Goal: Task Accomplishment & Management: Use online tool/utility

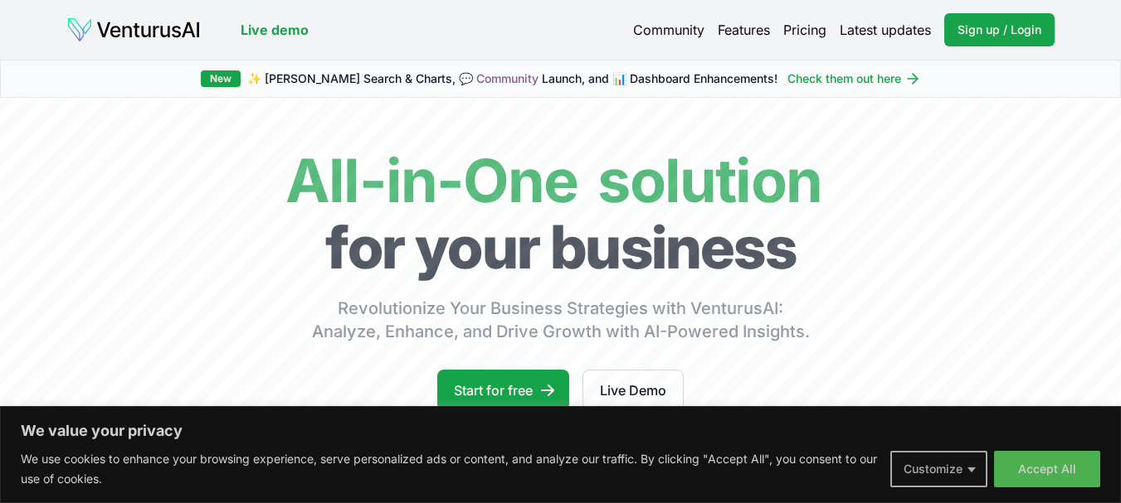
click at [938, 466] on button "Customize" at bounding box center [938, 469] width 97 height 36
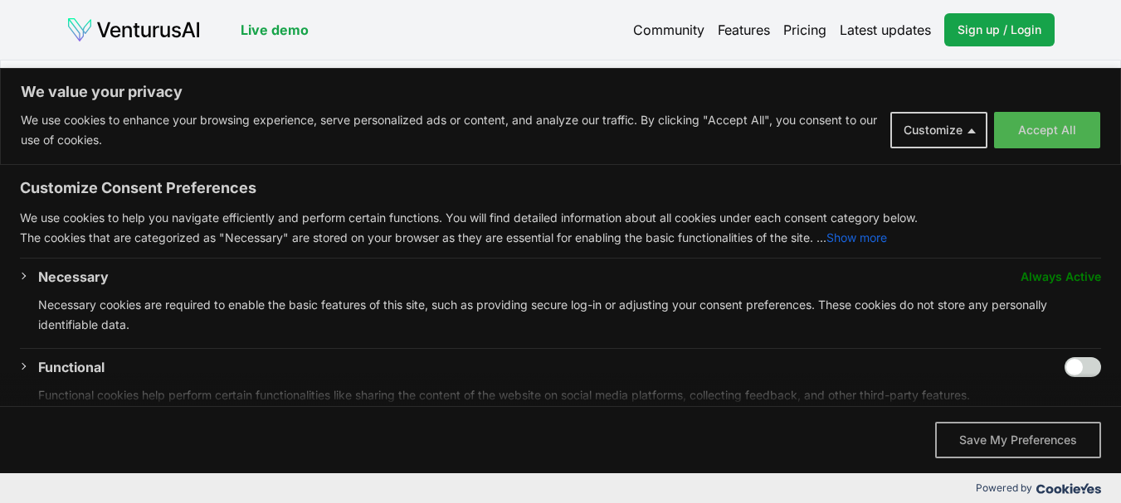
click at [993, 435] on button "Save My Preferences" at bounding box center [1018, 440] width 166 height 36
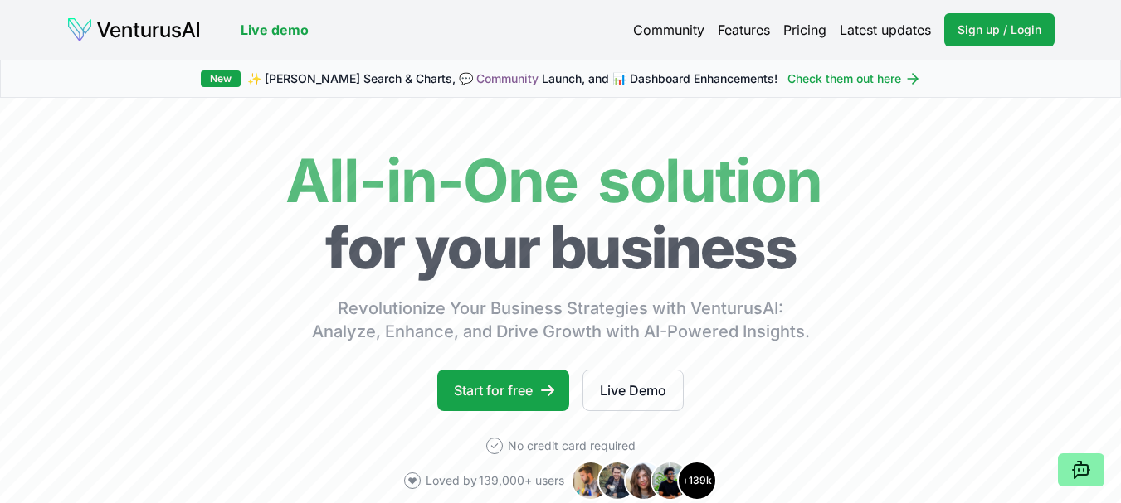
click at [271, 27] on link "Live demo" at bounding box center [275, 30] width 68 height 20
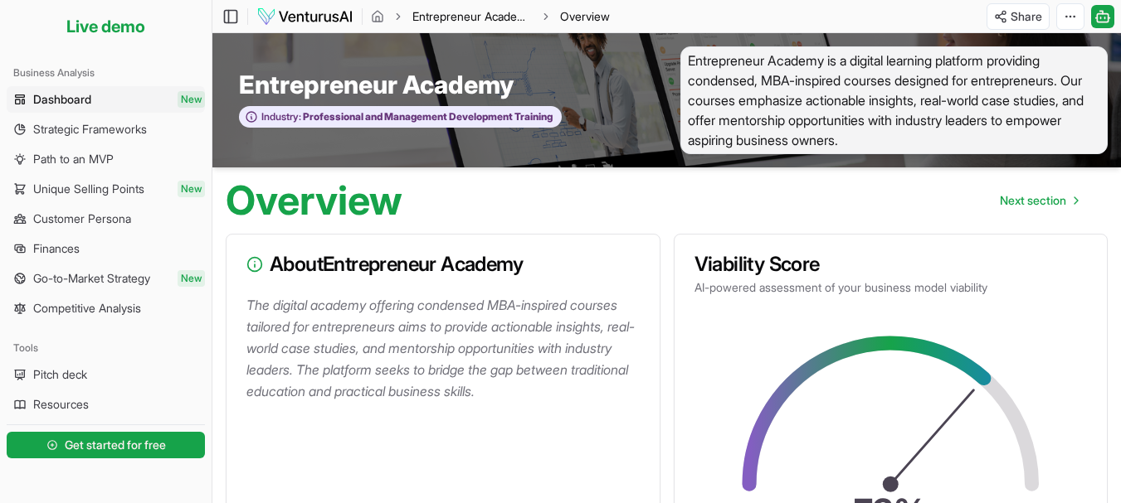
click at [464, 12] on link "Entrepreneur Academy" at bounding box center [471, 16] width 119 height 17
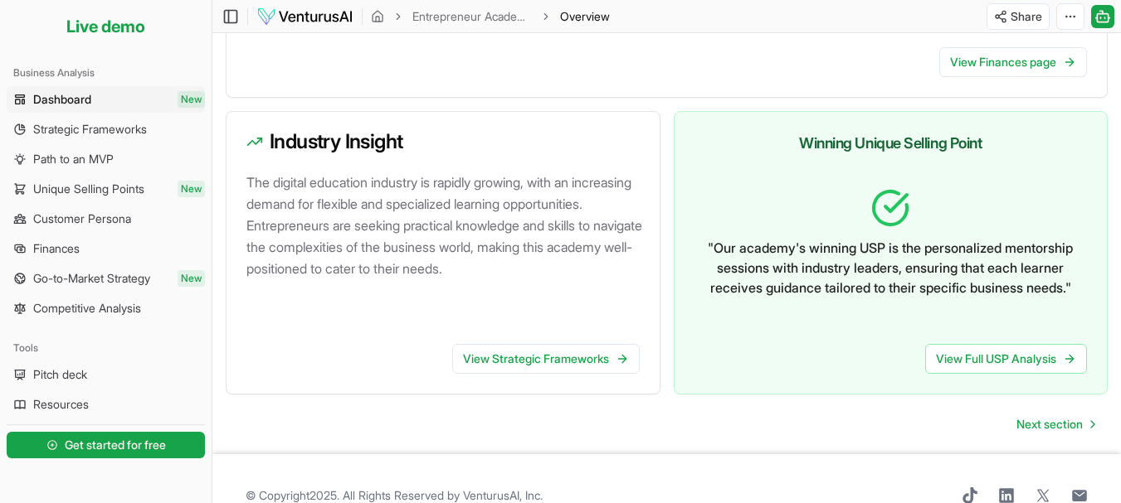
scroll to position [1043, 0]
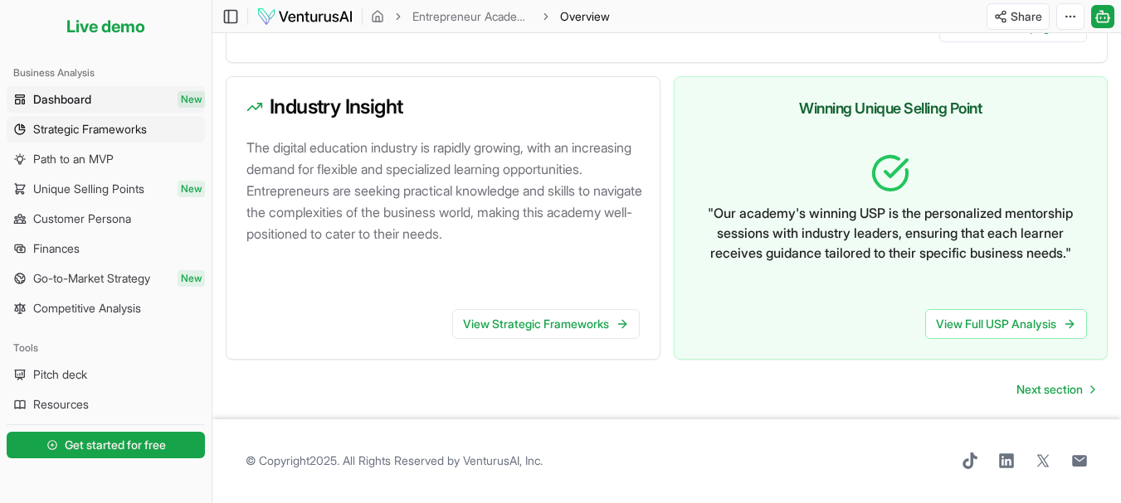
click at [144, 134] on span "Strategic Frameworks" at bounding box center [90, 129] width 114 height 17
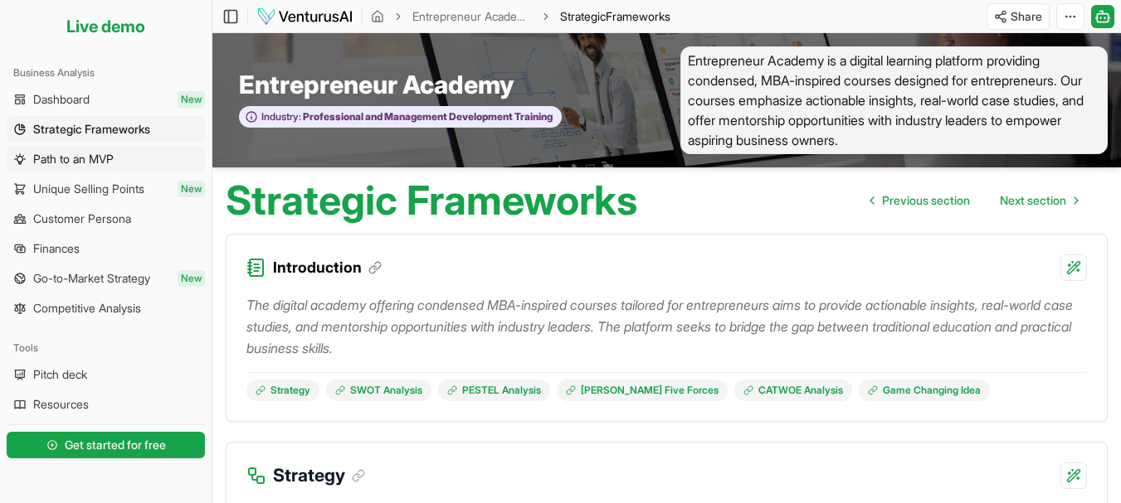
click at [67, 160] on span "Path to an MVP" at bounding box center [73, 159] width 80 height 17
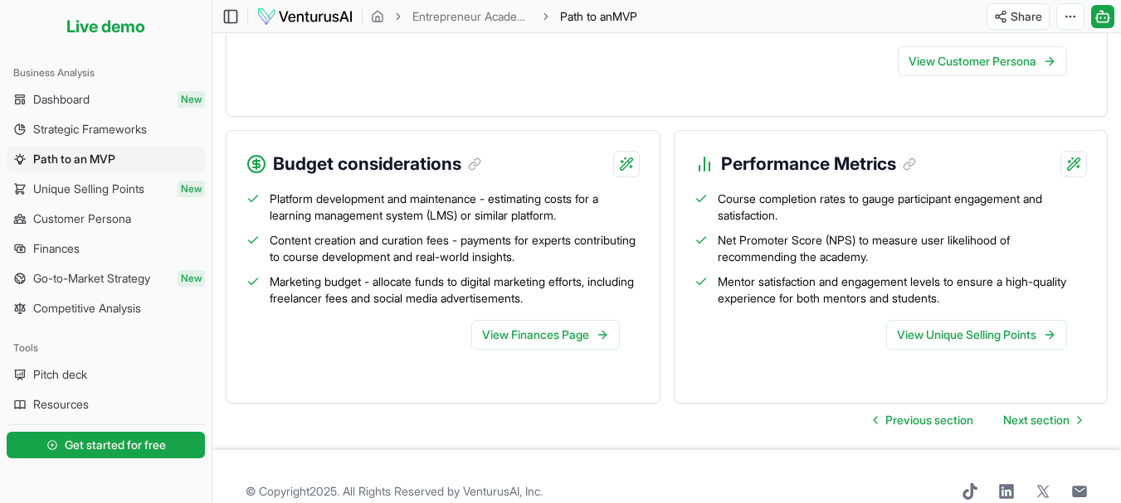
scroll to position [1826, 0]
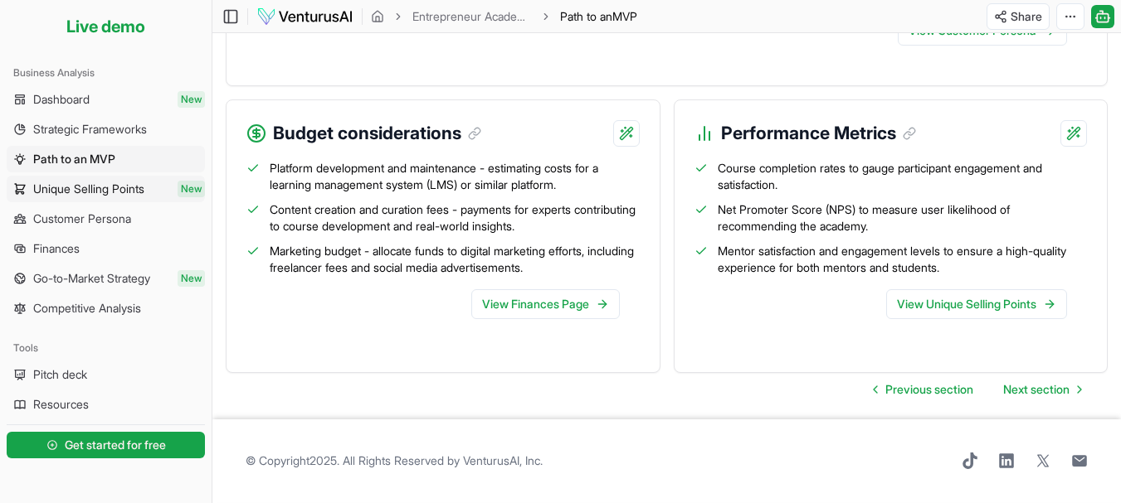
click at [74, 187] on span "Unique Selling Points" at bounding box center [88, 189] width 111 height 17
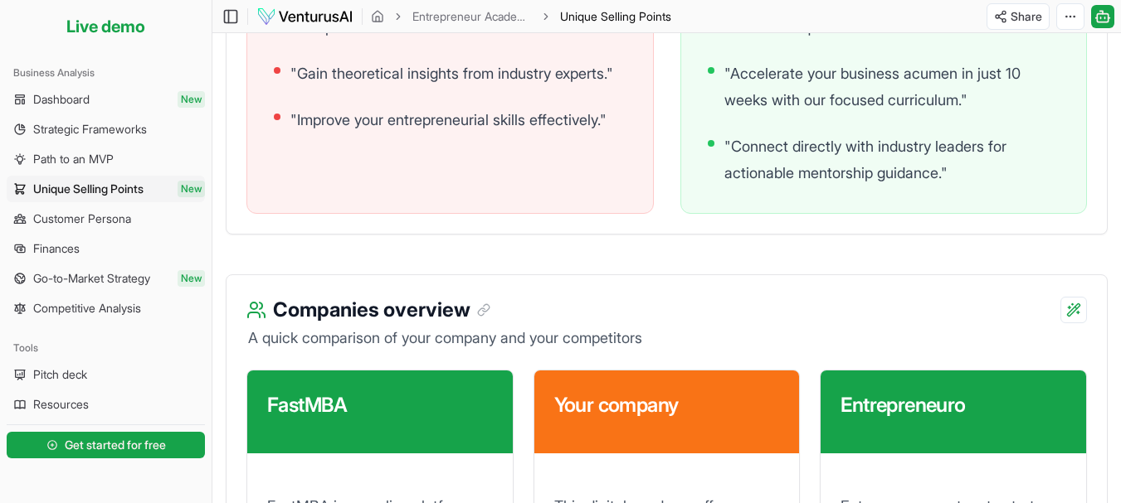
scroll to position [1991, 0]
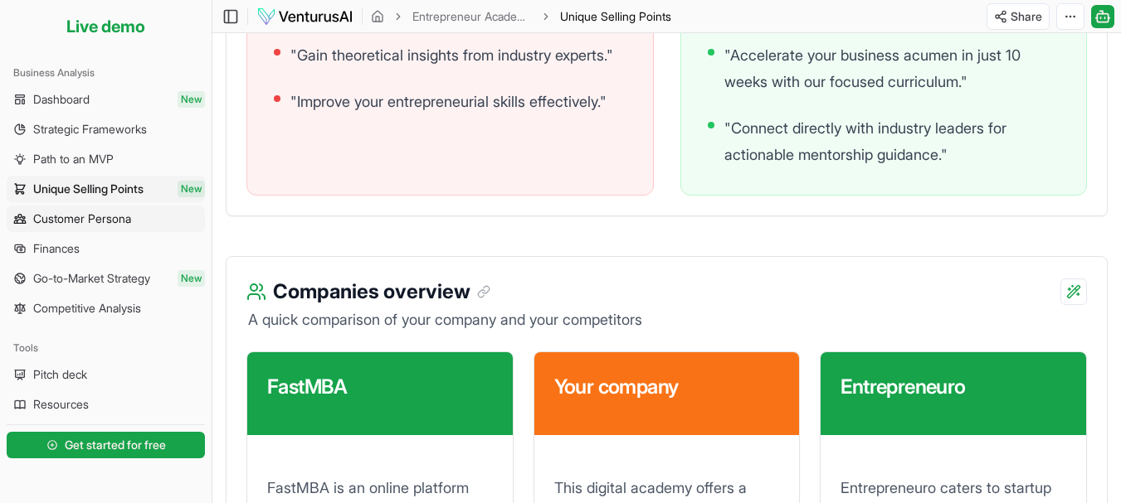
click at [93, 222] on span "Customer Persona" at bounding box center [82, 219] width 98 height 17
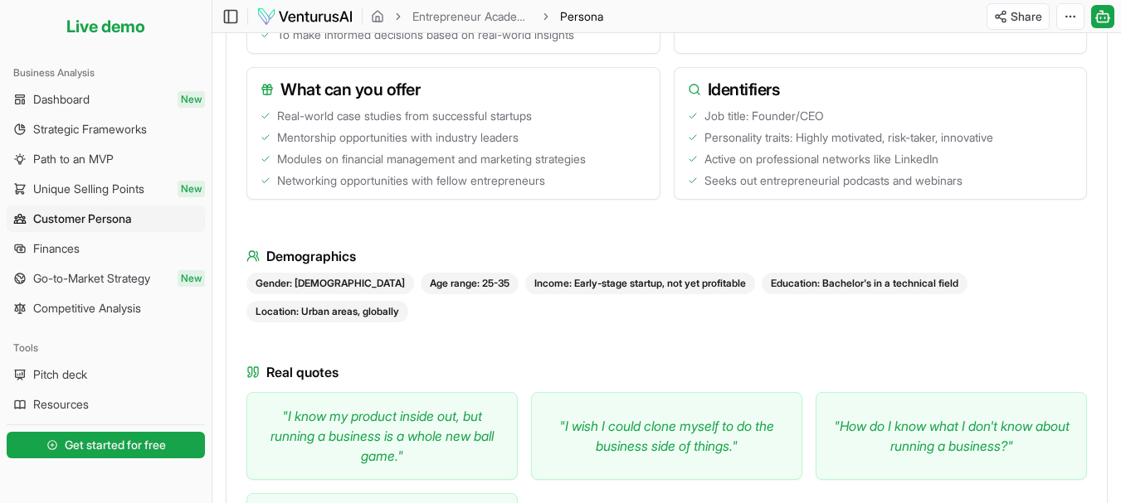
scroll to position [1007, 0]
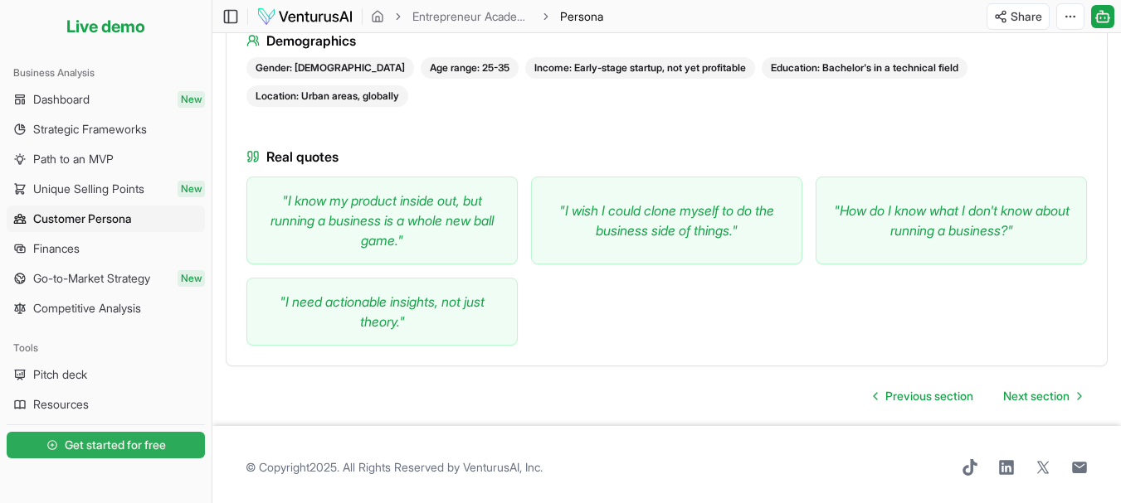
click at [119, 446] on span "Get started for free" at bounding box center [115, 445] width 101 height 17
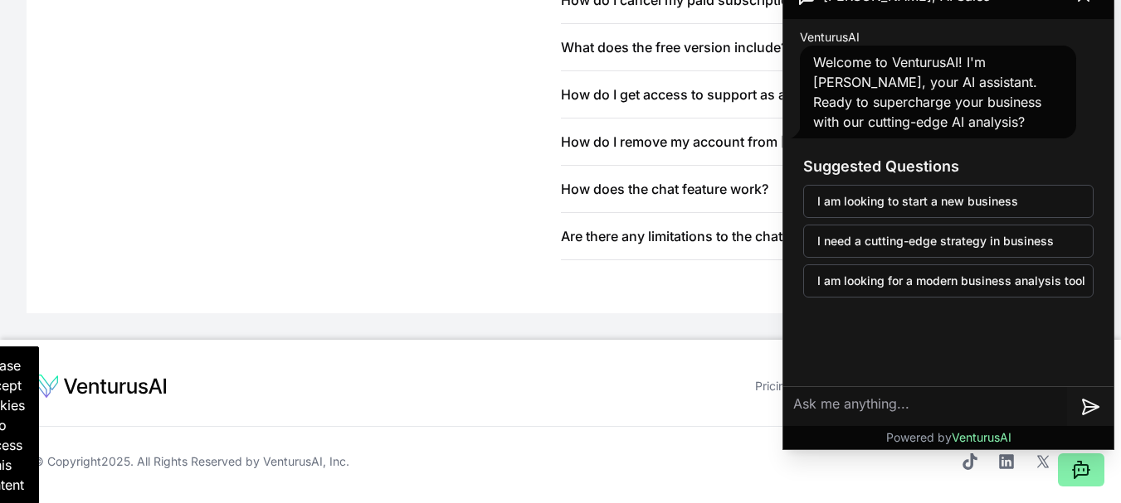
scroll to position [2084, 0]
click at [1063, 436] on div "Powered by VenturusAI" at bounding box center [948, 437] width 330 height 23
click at [1083, 465] on icon at bounding box center [1080, 471] width 13 height 13
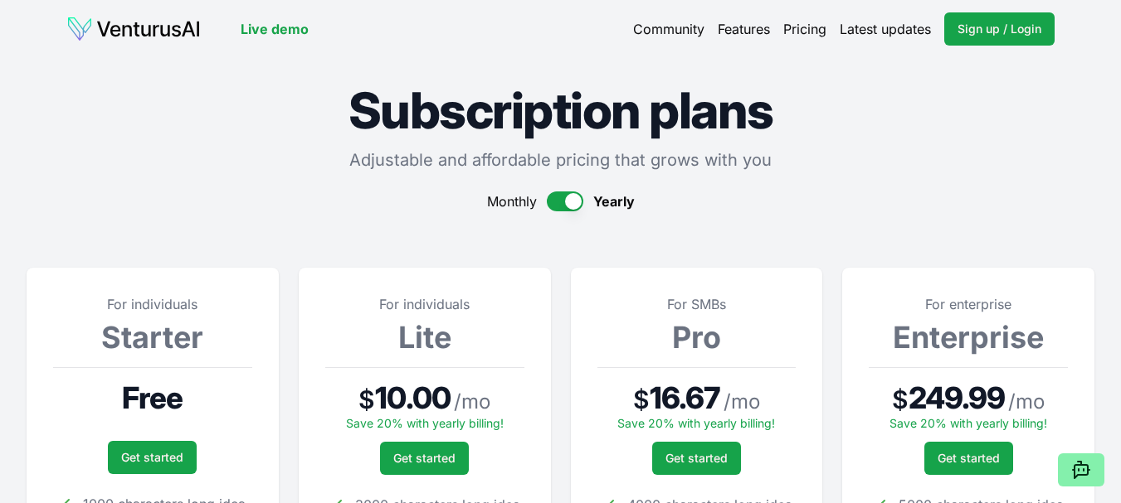
scroll to position [0, 0]
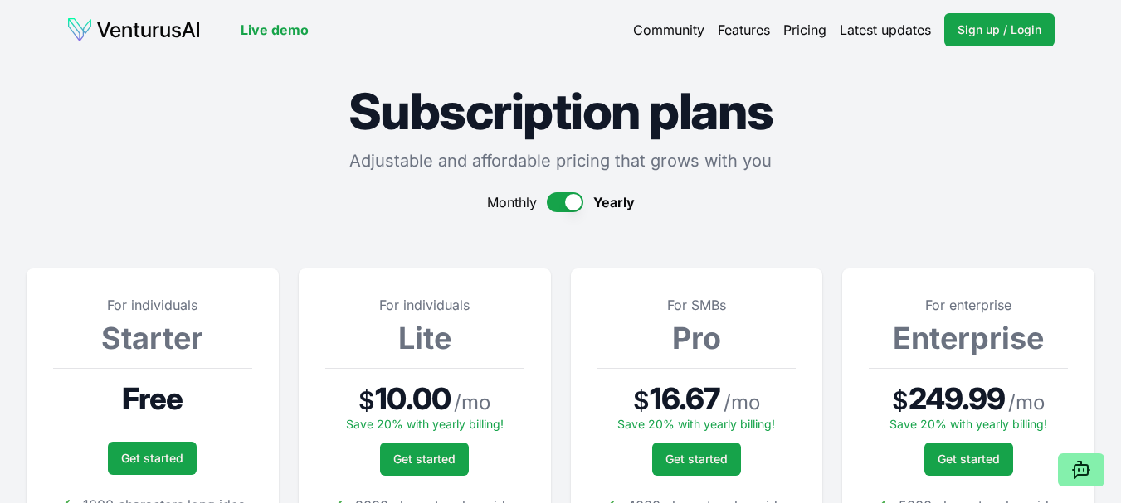
click at [808, 34] on link "Pricing" at bounding box center [804, 30] width 43 height 20
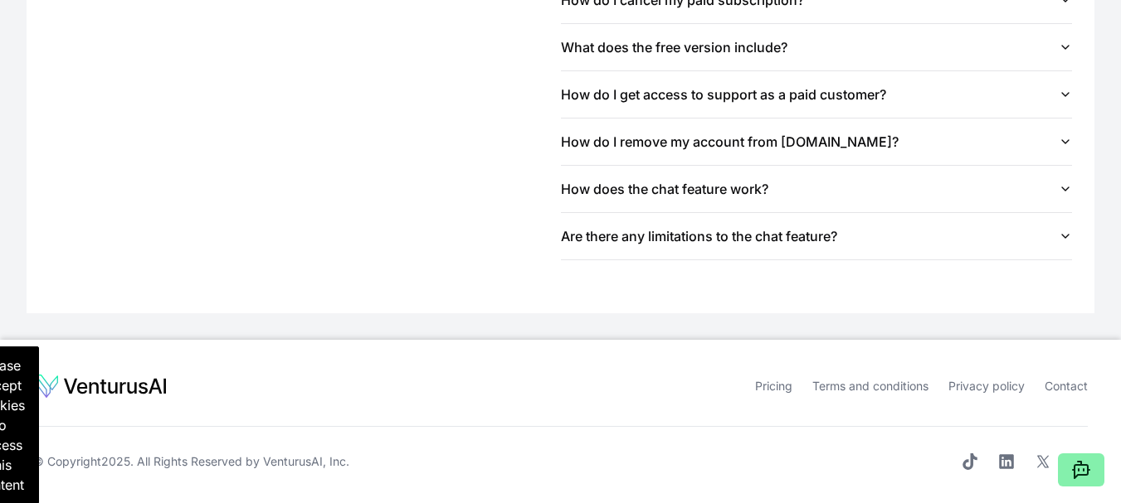
scroll to position [2084, 0]
click at [30, 426] on p "Please accept cookies to access this content" at bounding box center [0, 425] width 77 height 158
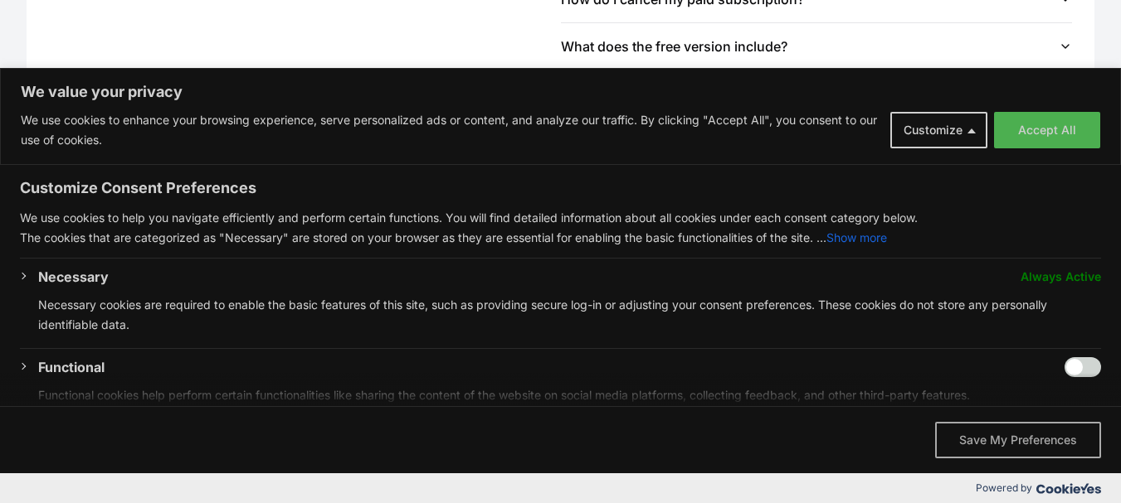
click at [1063, 446] on button "Save My Preferences" at bounding box center [1018, 440] width 166 height 36
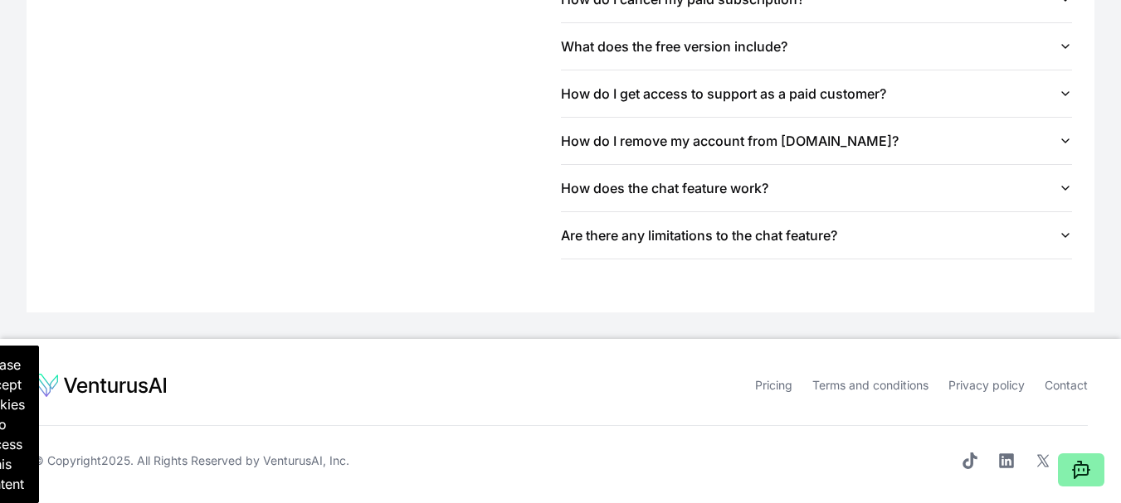
click at [879, 387] on link "Terms and conditions" at bounding box center [870, 385] width 116 height 14
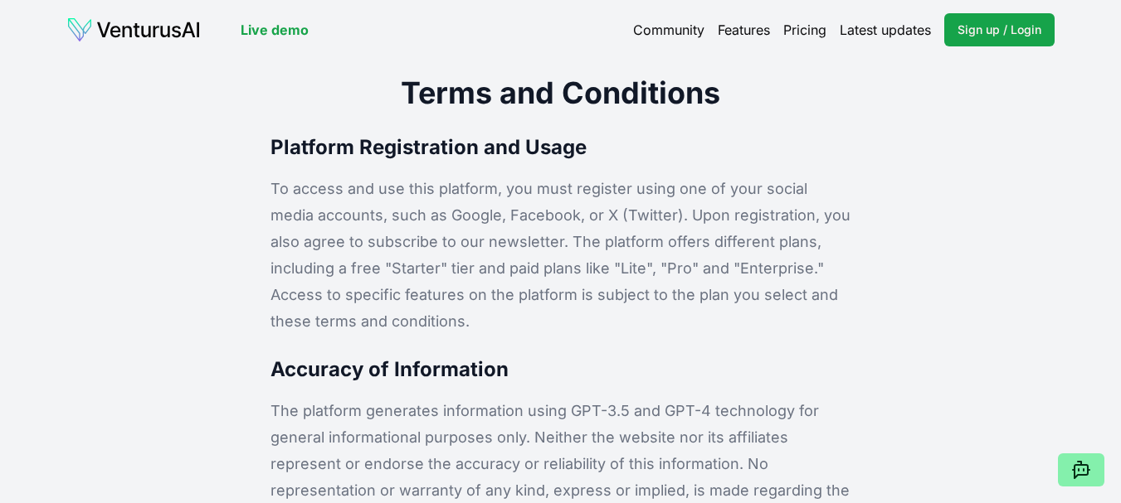
click at [738, 29] on link "Features" at bounding box center [743, 30] width 52 height 20
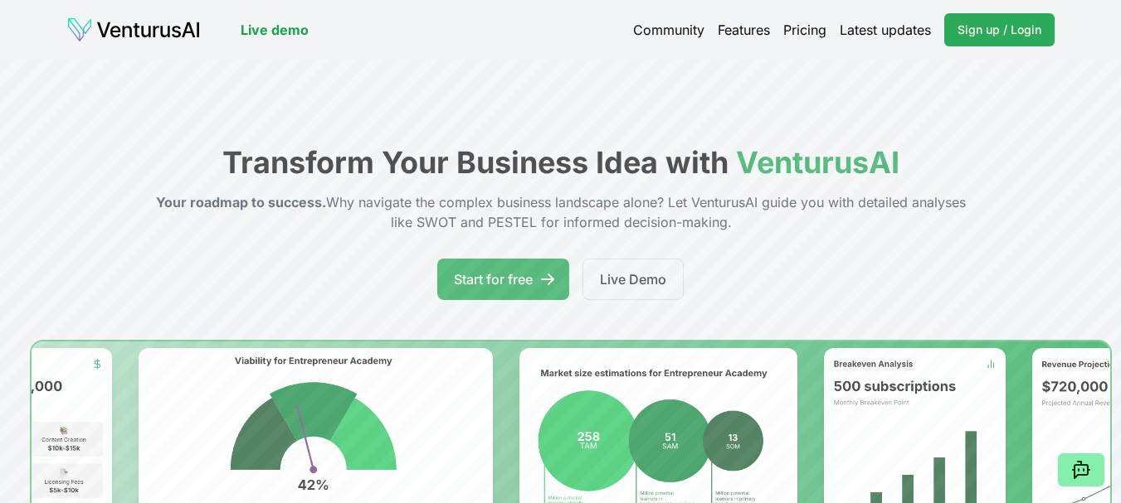
click at [996, 31] on span "Sign up / Login" at bounding box center [999, 30] width 84 height 17
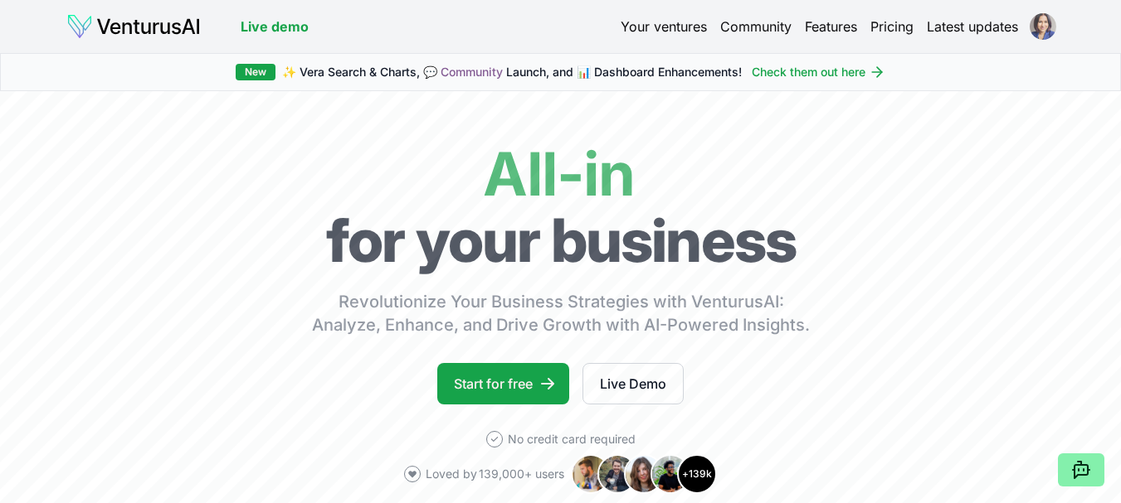
click at [1042, 32] on html "We value your privacy We use cookies to enhance your browsing experience, serve…" at bounding box center [560, 251] width 1121 height 503
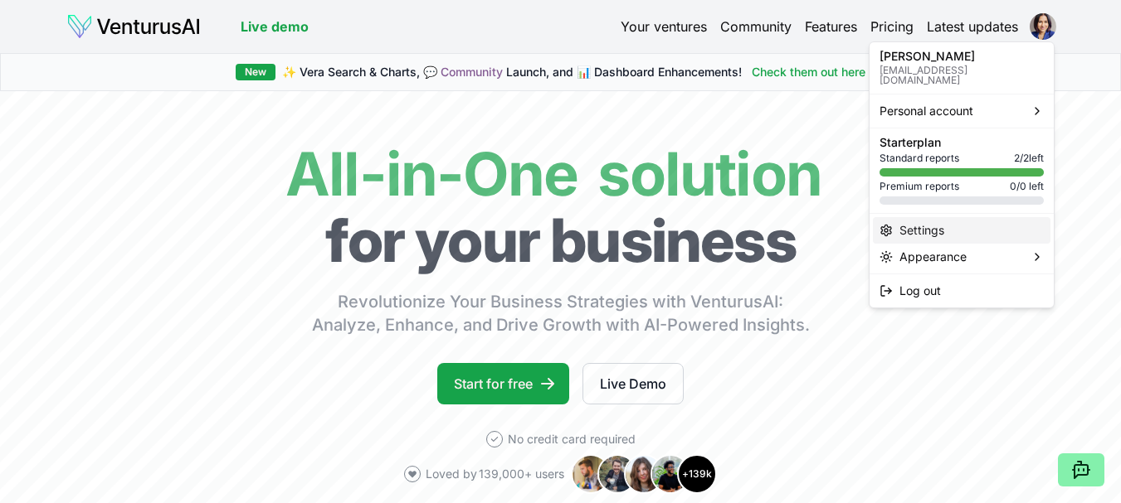
click at [921, 236] on div "Settings" at bounding box center [962, 230] width 178 height 27
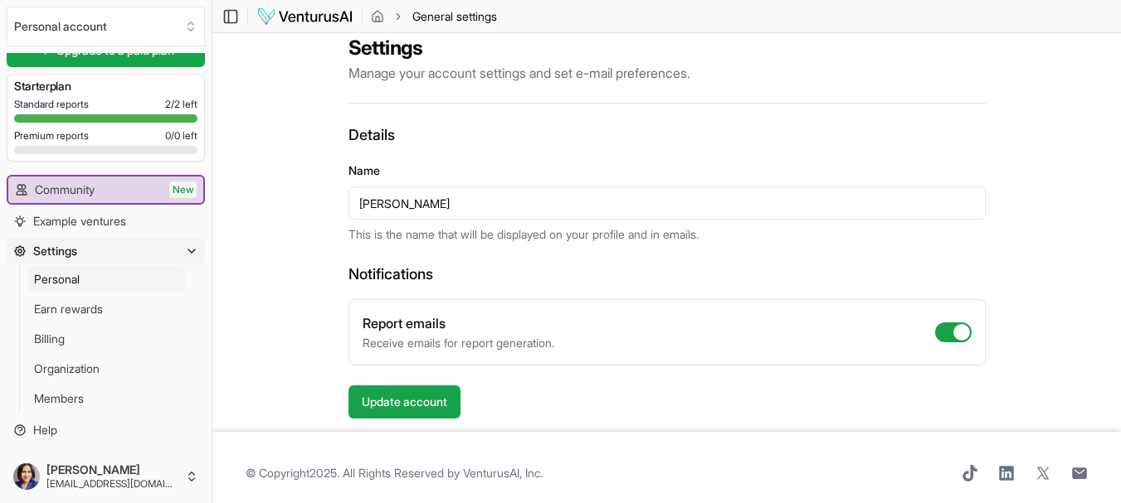
scroll to position [37, 0]
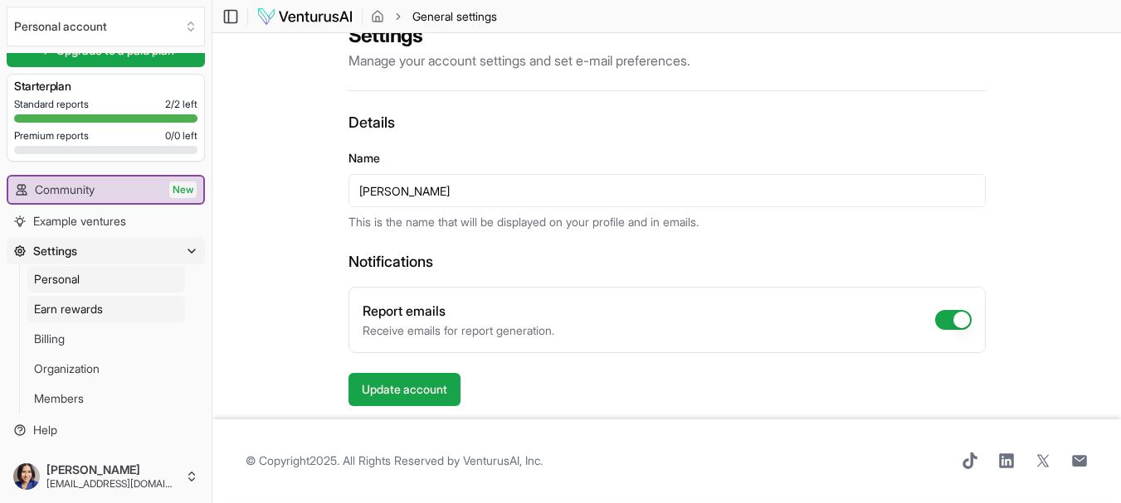
click at [93, 309] on span "Earn rewards" at bounding box center [68, 309] width 69 height 17
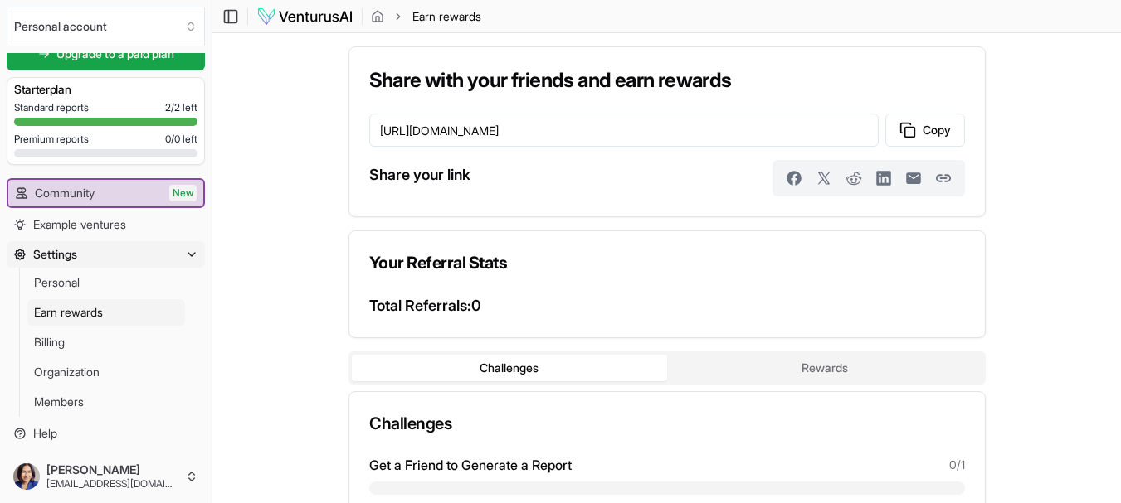
scroll to position [129, 0]
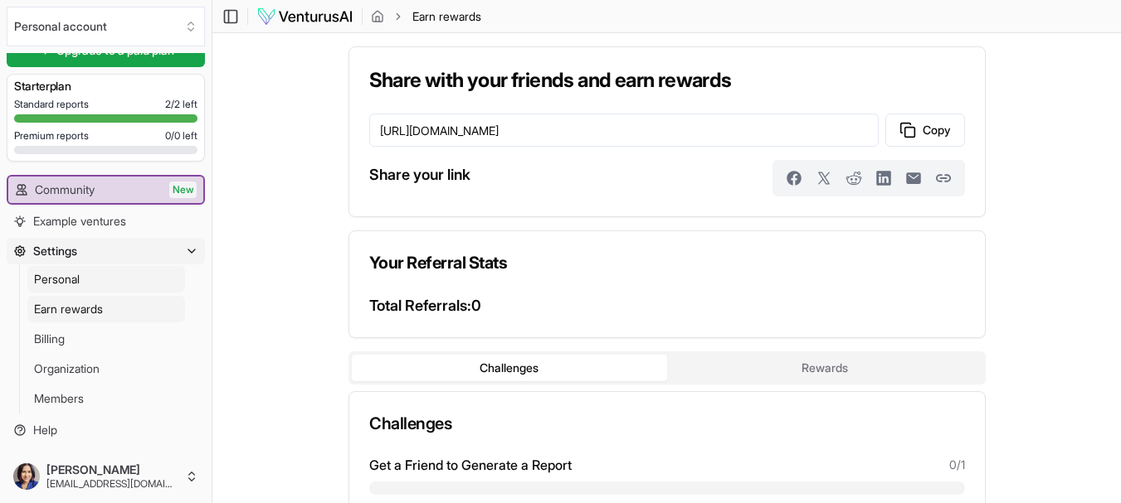
click at [82, 286] on link "Personal" at bounding box center [106, 279] width 158 height 27
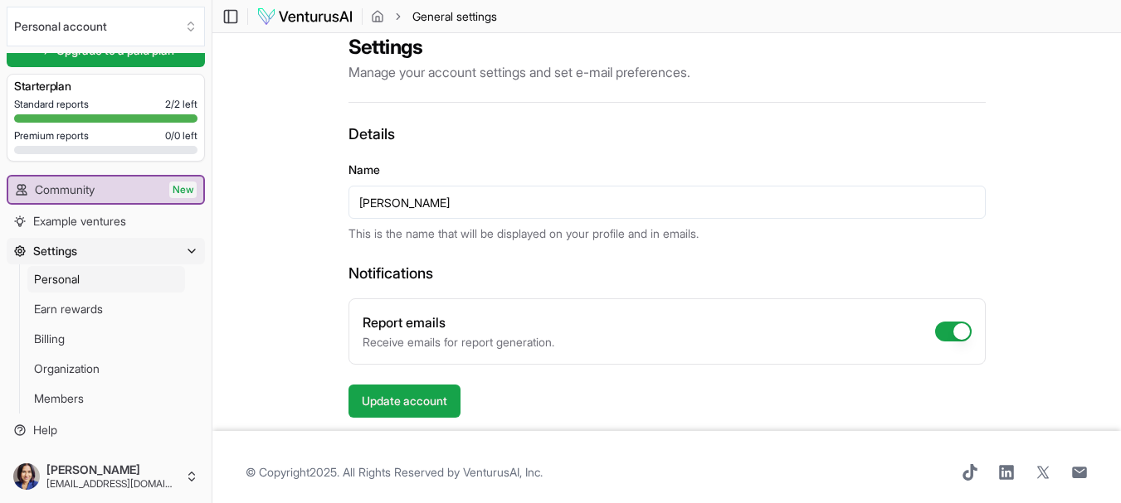
scroll to position [37, 0]
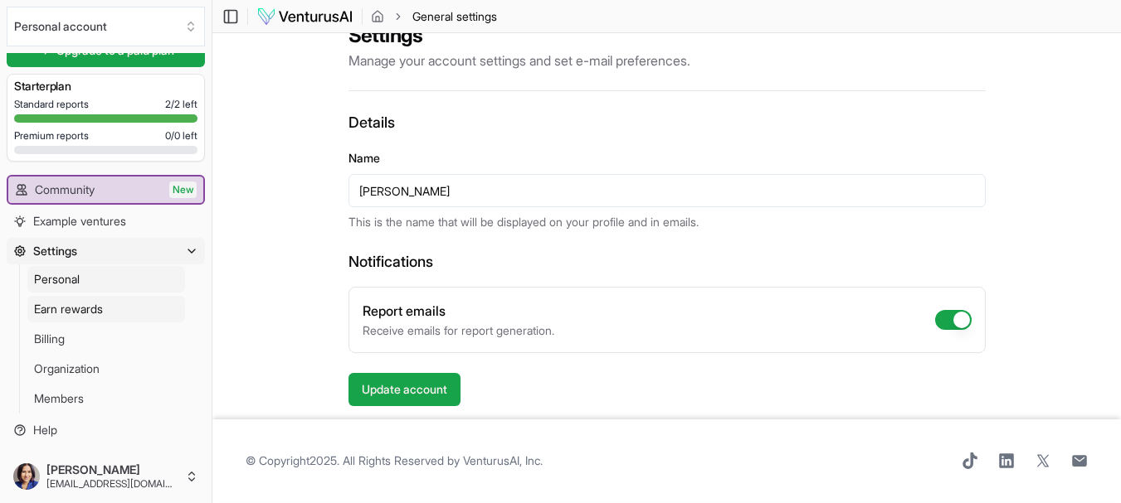
click at [100, 304] on span "Earn rewards" at bounding box center [68, 309] width 69 height 17
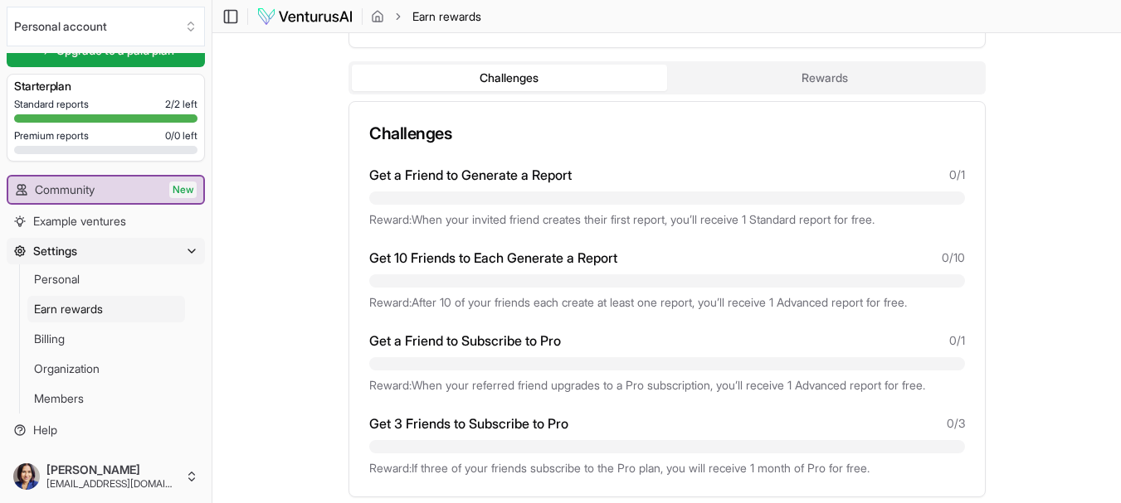
scroll to position [332, 0]
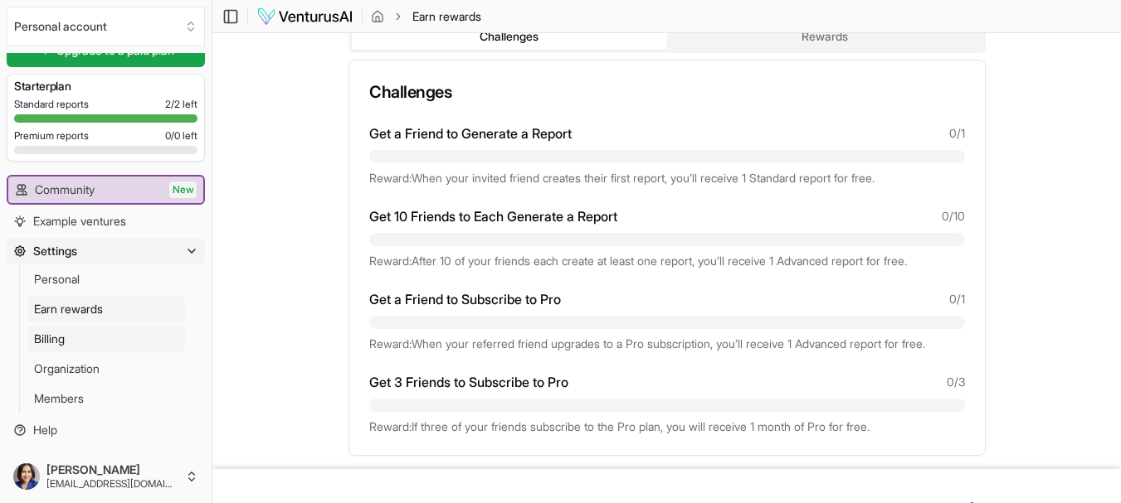
click at [86, 343] on link "Billing" at bounding box center [106, 339] width 158 height 27
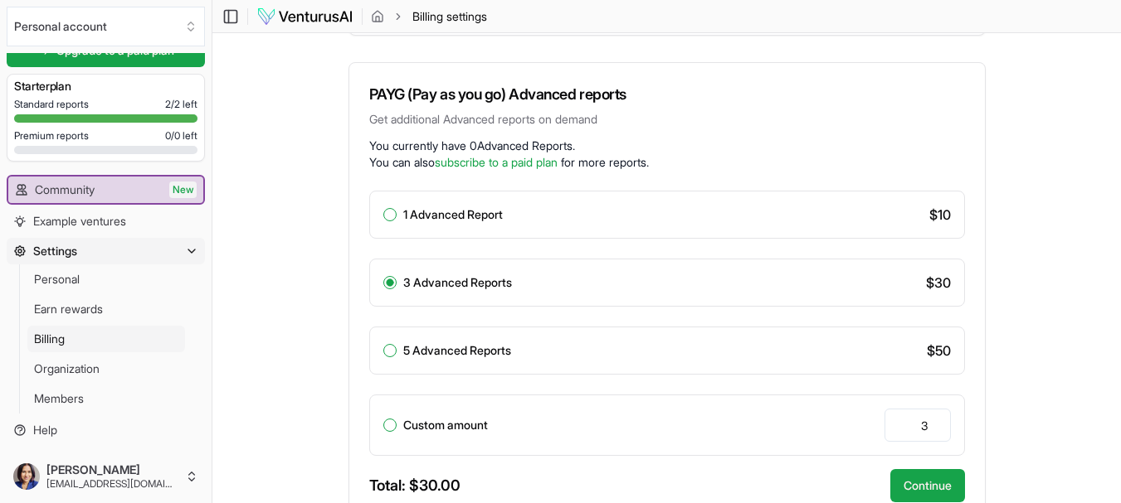
scroll to position [332, 0]
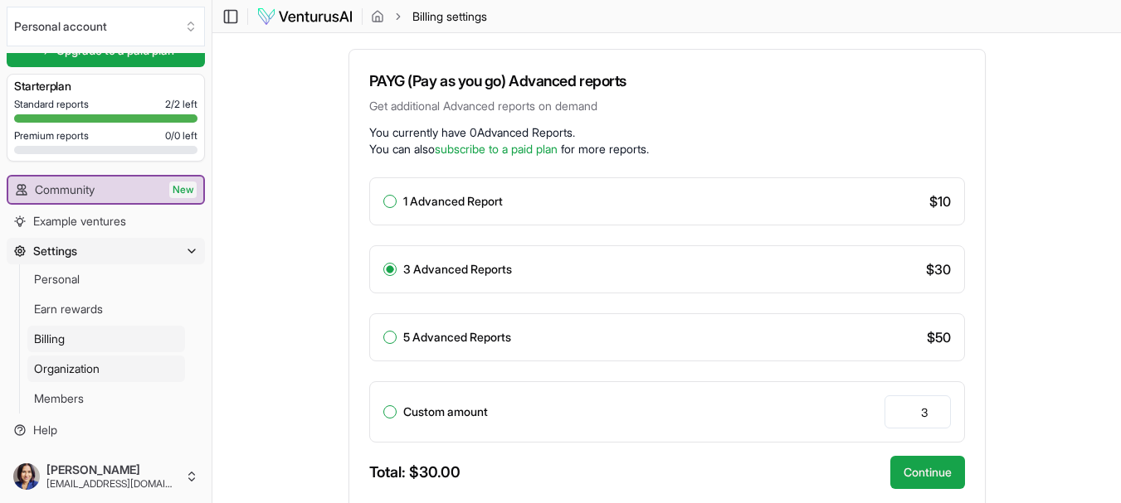
click at [82, 367] on span "Organization" at bounding box center [67, 369] width 66 height 17
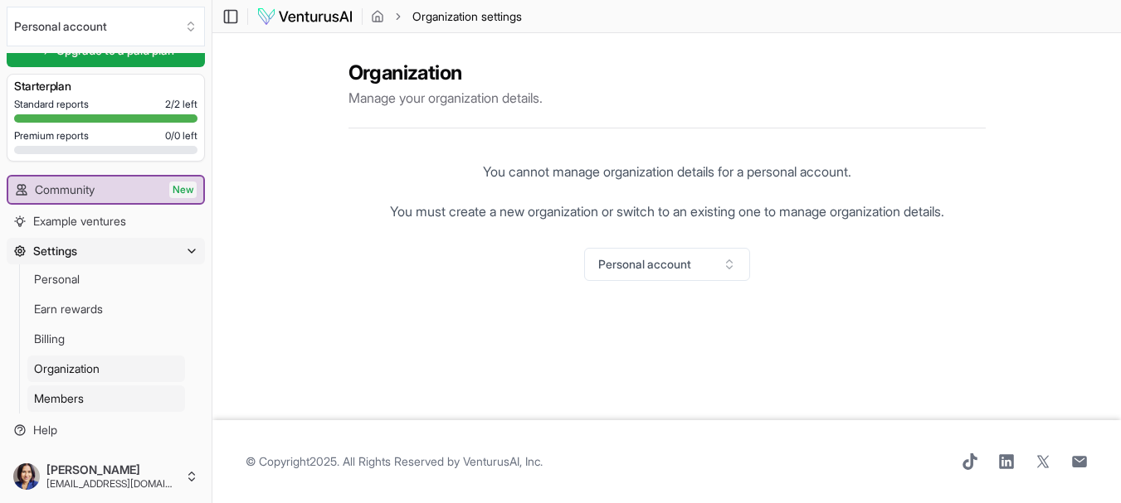
click at [78, 401] on span "Members" at bounding box center [59, 399] width 50 height 17
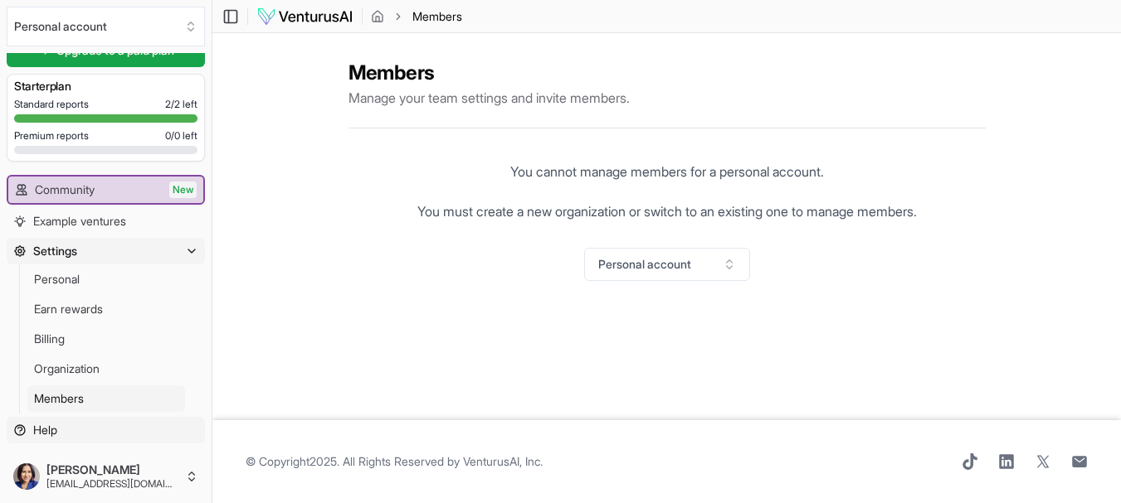
click at [46, 435] on span "Help" at bounding box center [45, 430] width 24 height 17
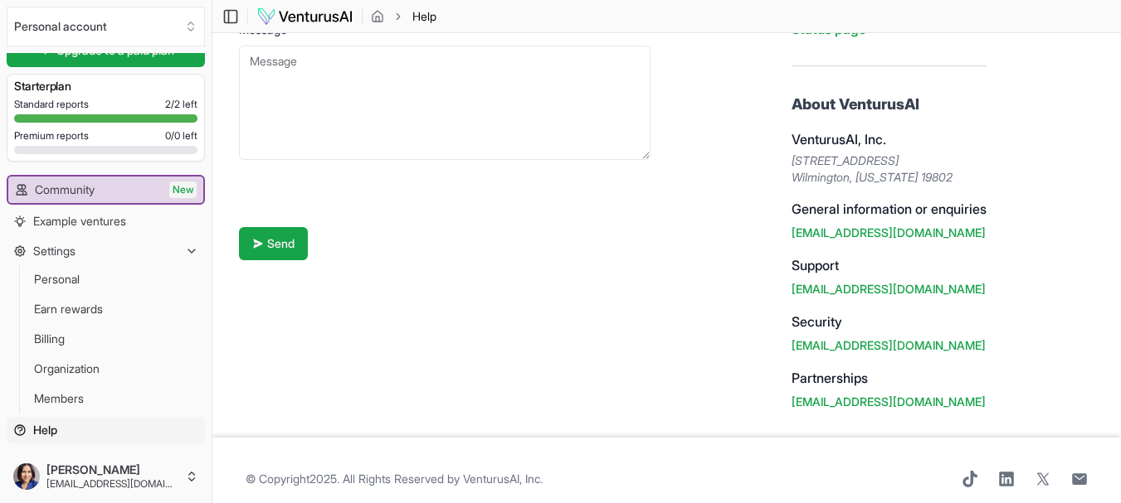
scroll to position [218, 0]
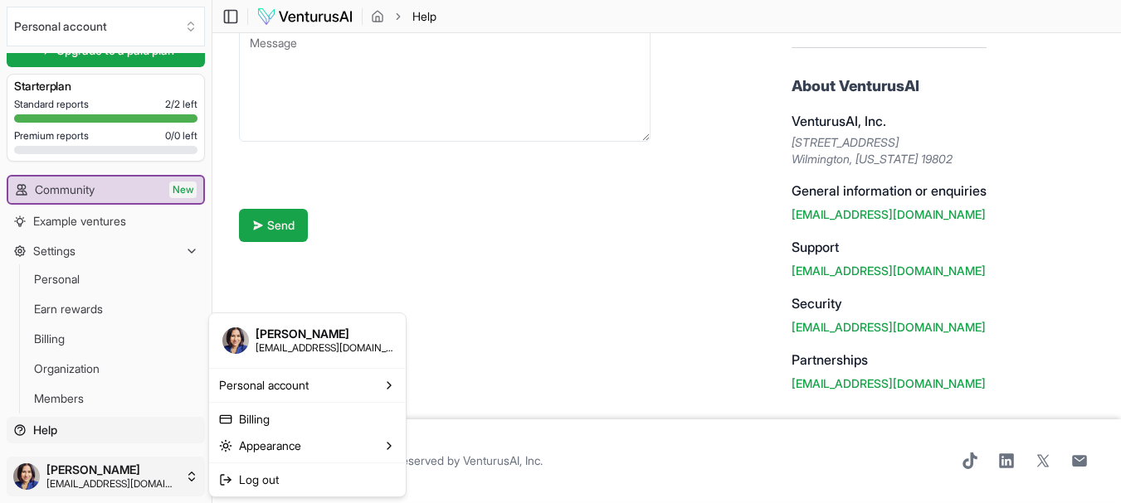
click at [192, 285] on html "We value your privacy We use cookies to enhance your browsing experience, serve…" at bounding box center [560, 33] width 1121 height 503
click at [202, 197] on html "We value your privacy We use cookies to enhance your browsing experience, serve…" at bounding box center [560, 33] width 1121 height 503
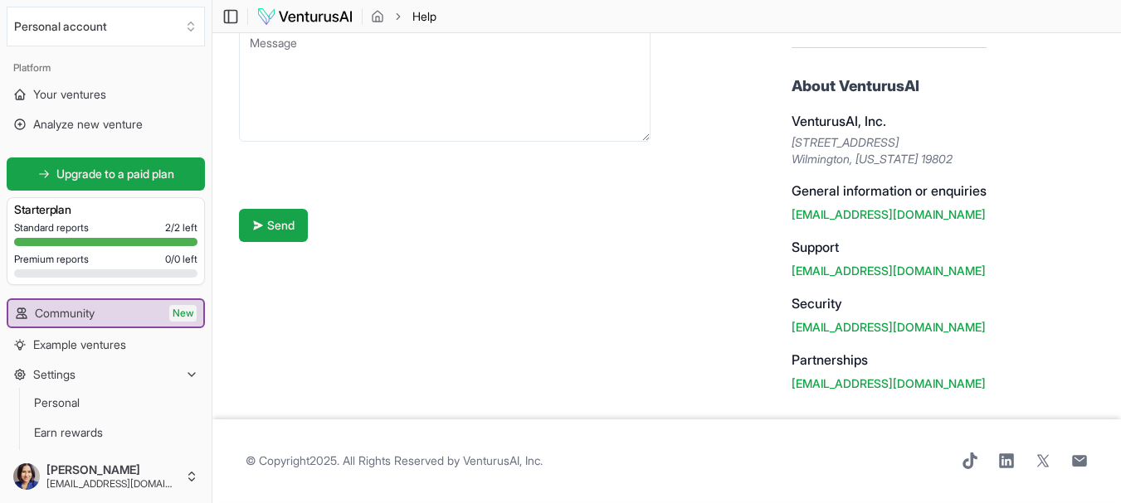
scroll to position [0, 0]
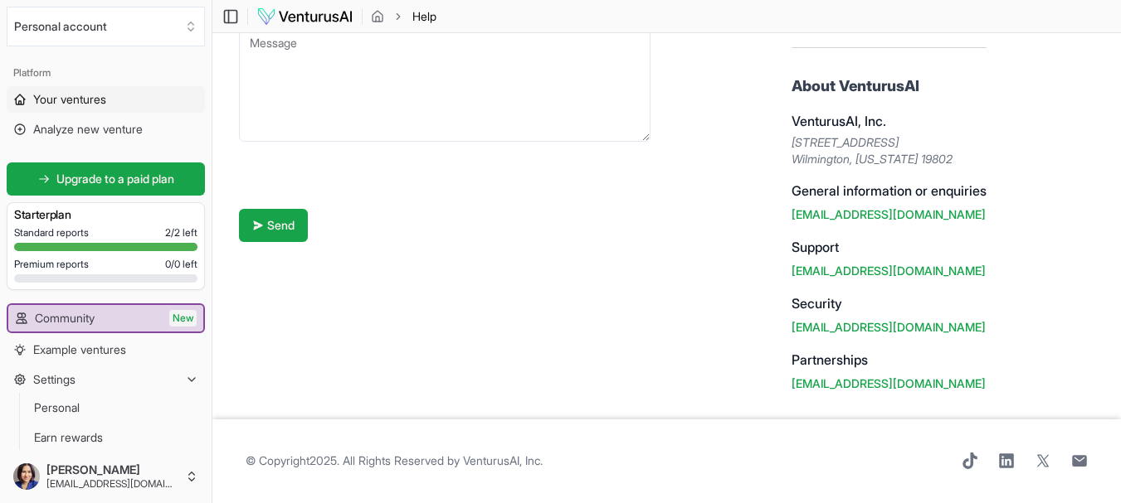
click at [84, 99] on span "Your ventures" at bounding box center [69, 99] width 73 height 17
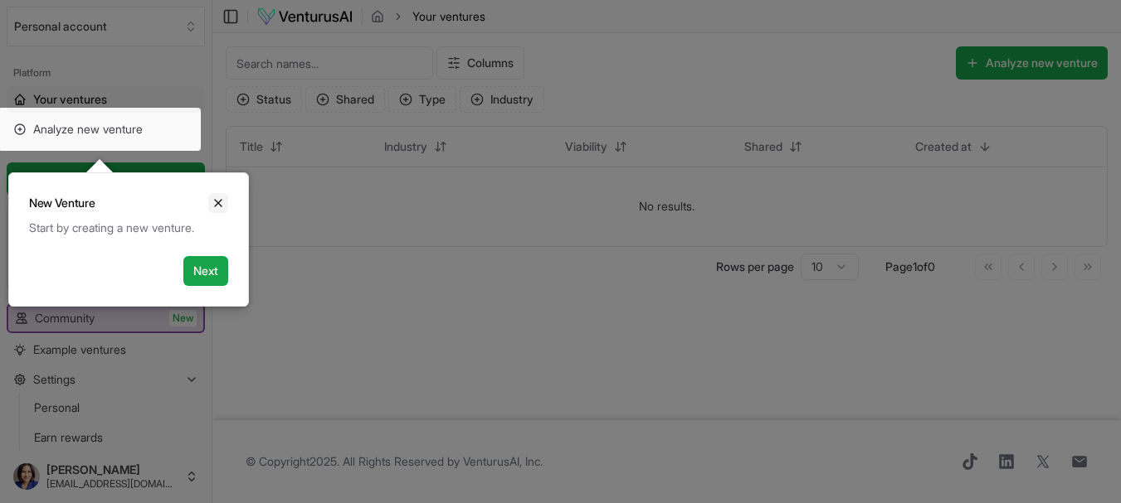
click at [212, 195] on button "Close" at bounding box center [218, 203] width 20 height 20
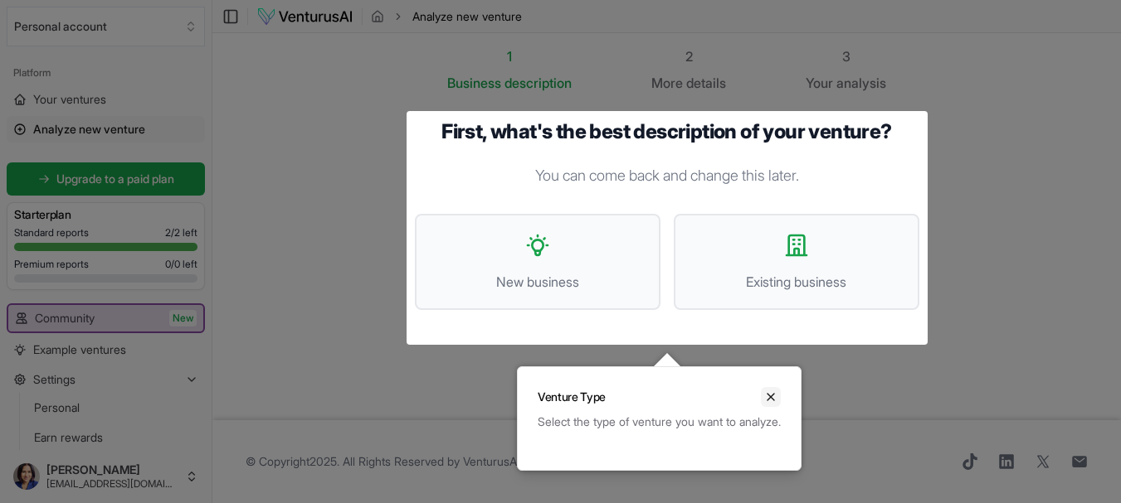
click at [774, 399] on icon "Close" at bounding box center [770, 397] width 7 height 7
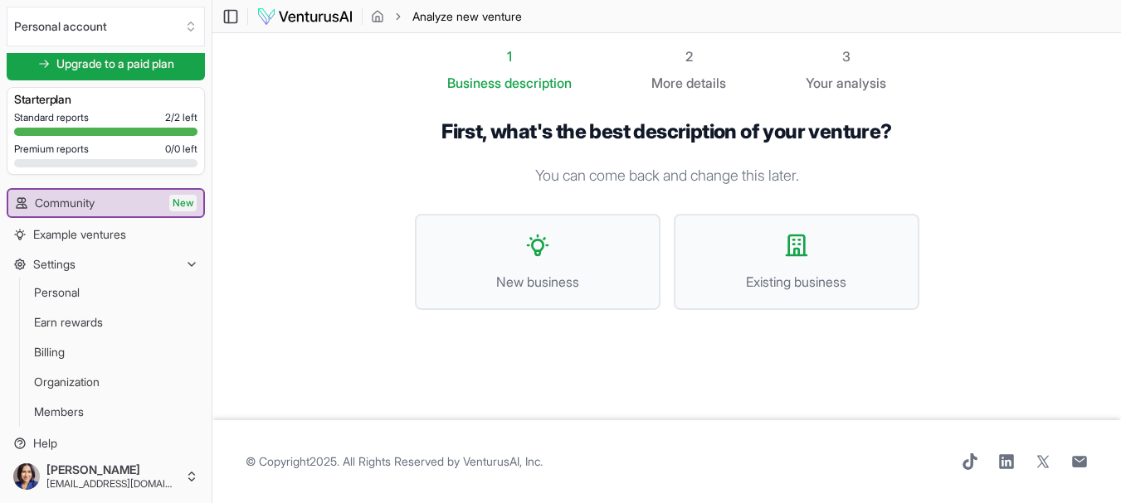
scroll to position [129, 0]
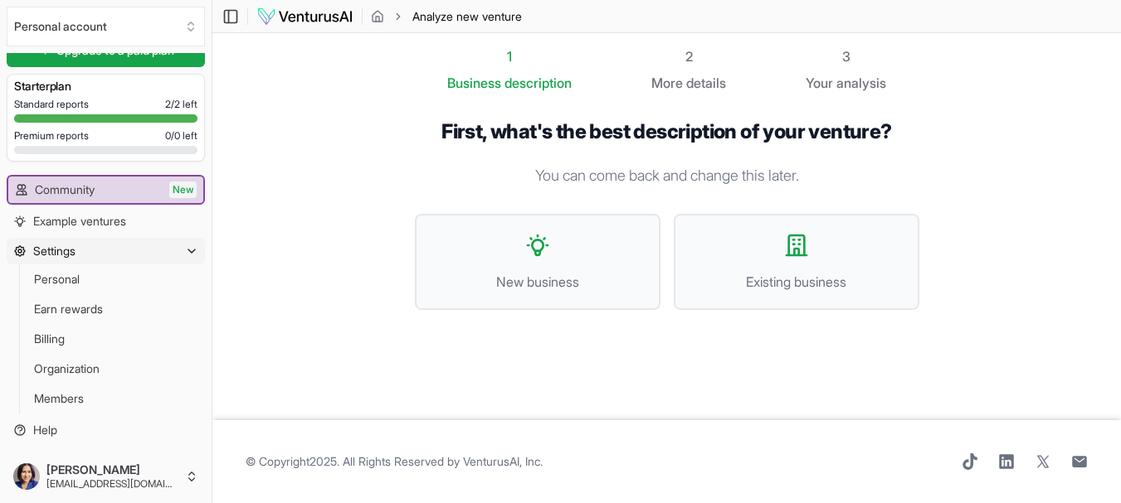
click at [48, 255] on span "Settings" at bounding box center [54, 251] width 42 height 17
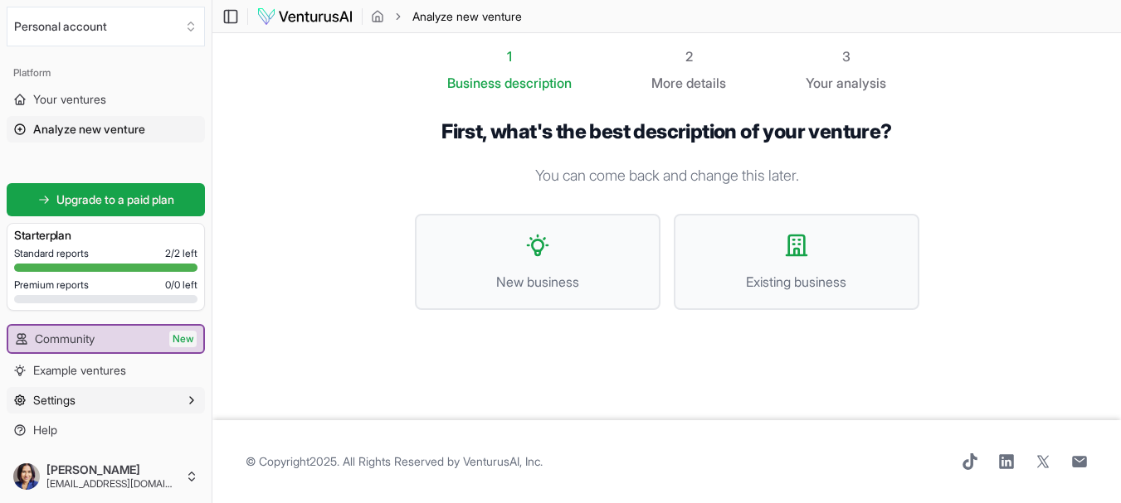
scroll to position [1, 0]
click at [79, 432] on link "Help" at bounding box center [106, 430] width 198 height 27
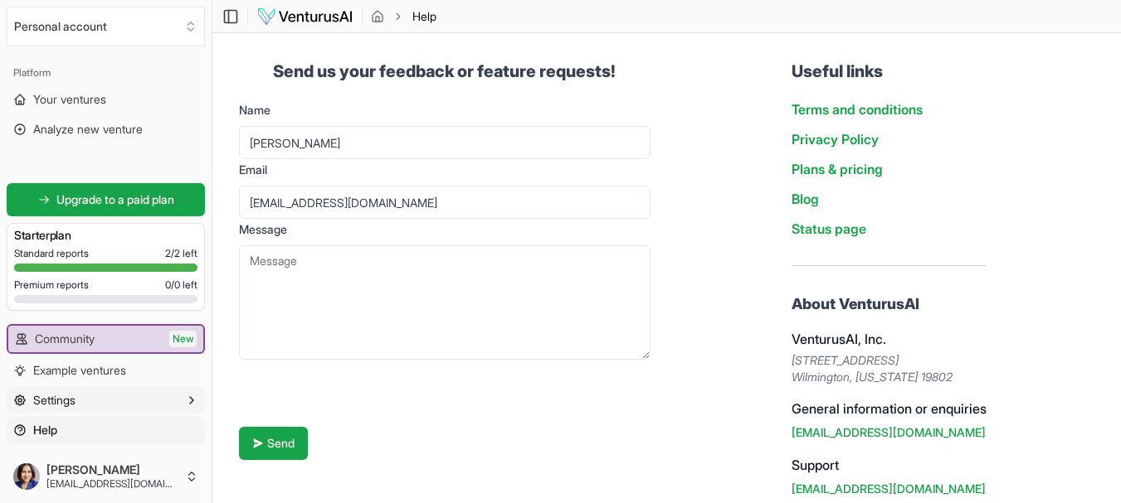
click at [100, 393] on button "Settings" at bounding box center [106, 400] width 198 height 27
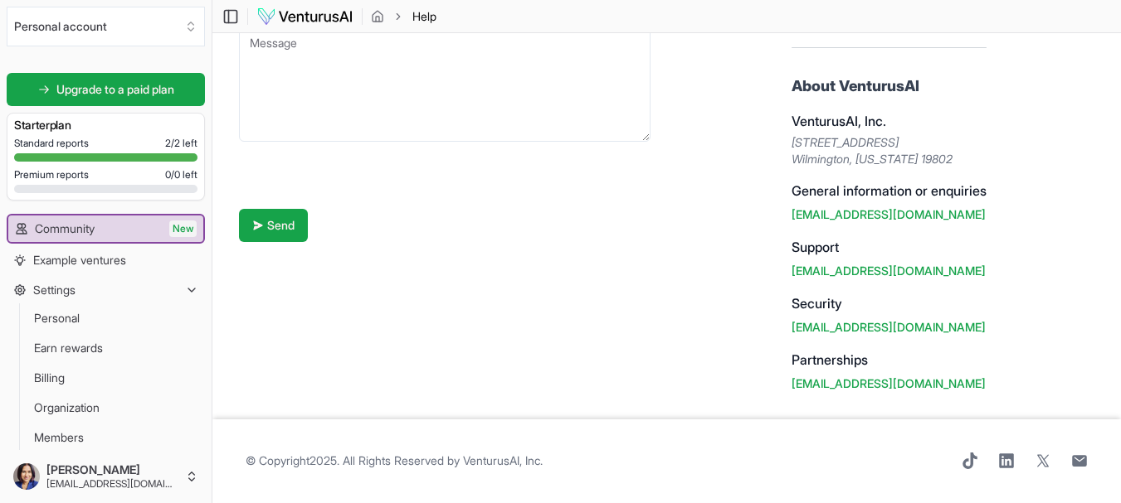
scroll to position [129, 0]
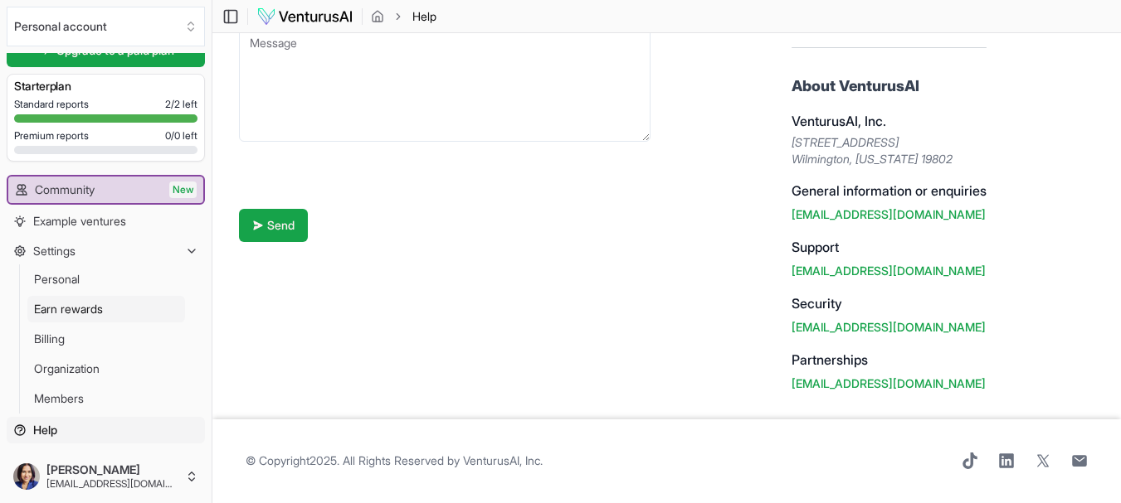
click at [95, 300] on link "Earn rewards" at bounding box center [106, 309] width 158 height 27
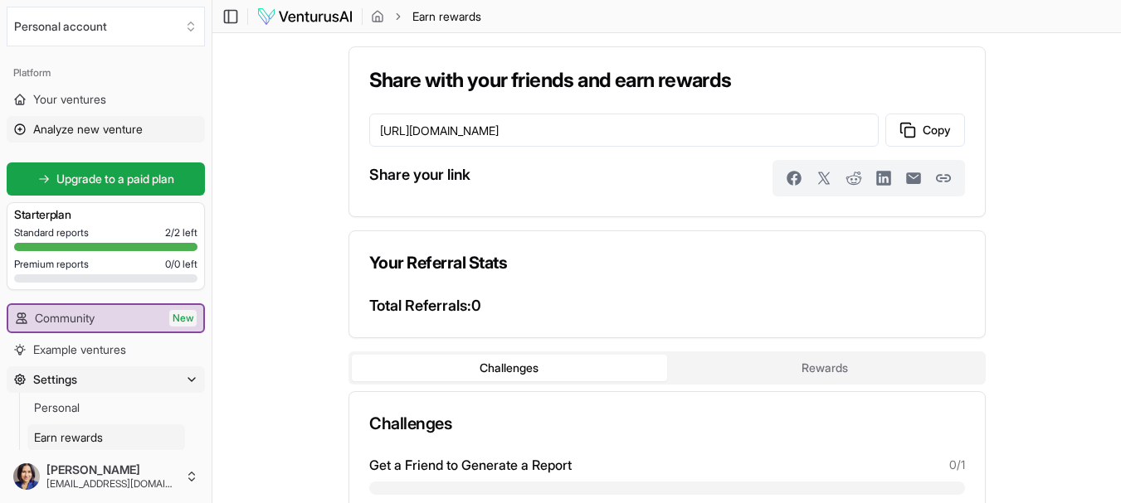
click at [99, 124] on span "Analyze new venture" at bounding box center [87, 129] width 109 height 17
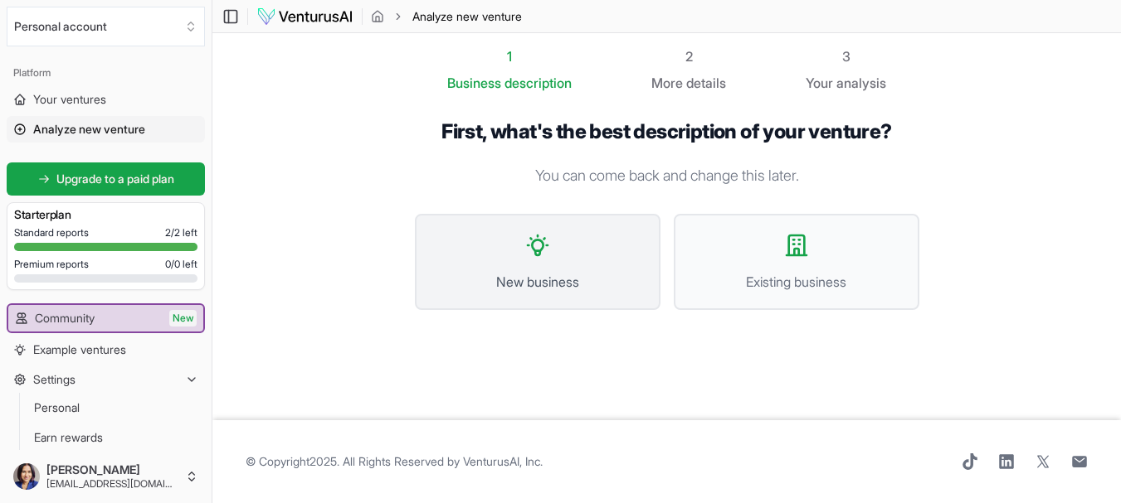
click at [572, 263] on button "New business" at bounding box center [538, 262] width 246 height 96
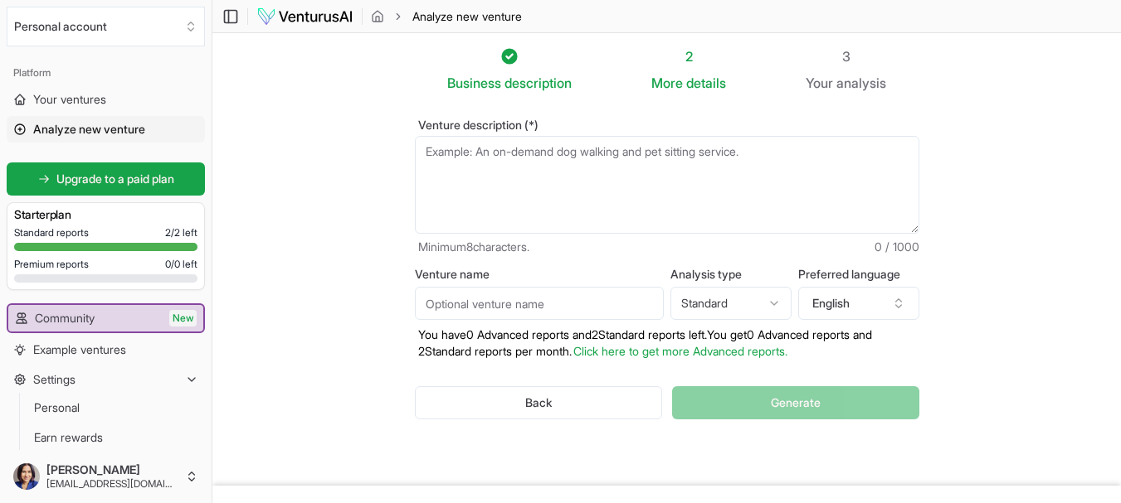
click at [758, 299] on html "We value your privacy We use cookies to enhance your browsing experience, serve…" at bounding box center [560, 251] width 1121 height 503
click at [830, 297] on button "English" at bounding box center [858, 303] width 121 height 33
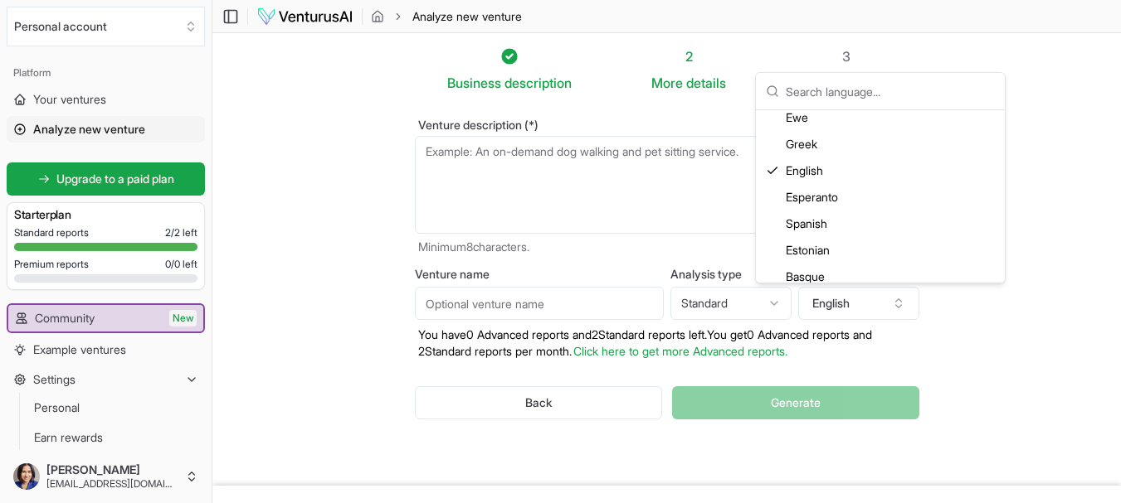
scroll to position [912, 0]
click at [860, 223] on div "Spanish" at bounding box center [880, 223] width 242 height 27
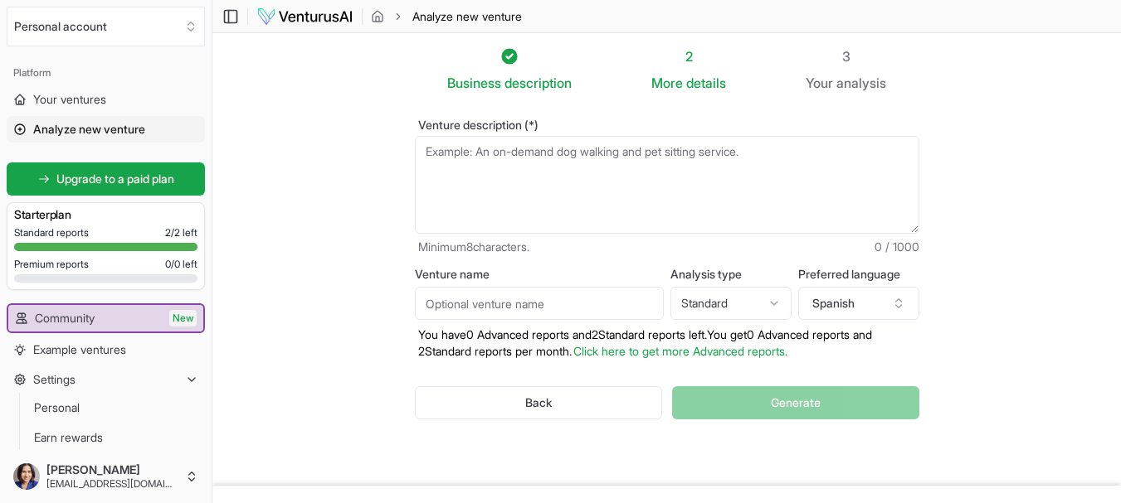
click at [510, 161] on textarea "Venture description (*)" at bounding box center [667, 185] width 504 height 98
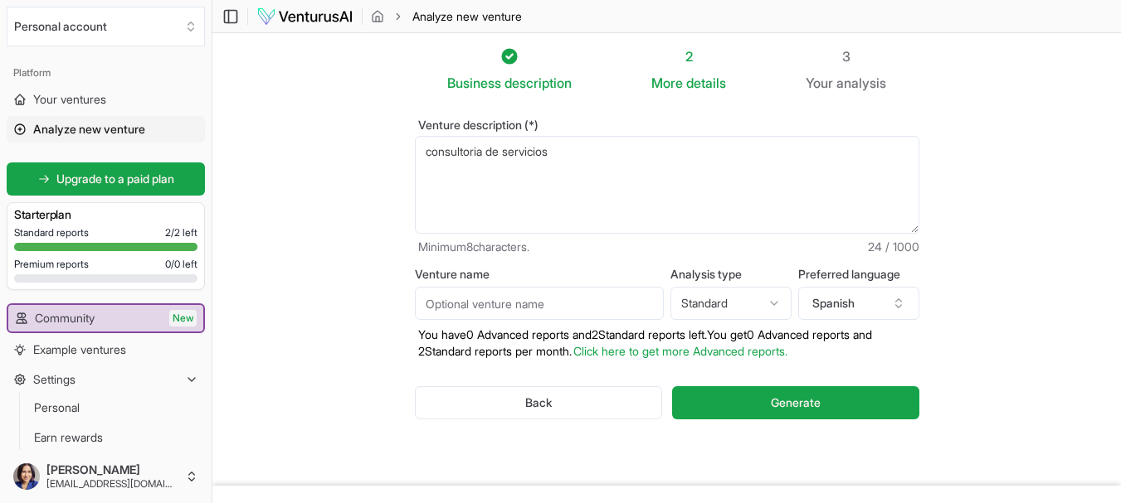
type textarea "consultoria de servicios"
click at [523, 302] on input "Venture name" at bounding box center [539, 303] width 249 height 33
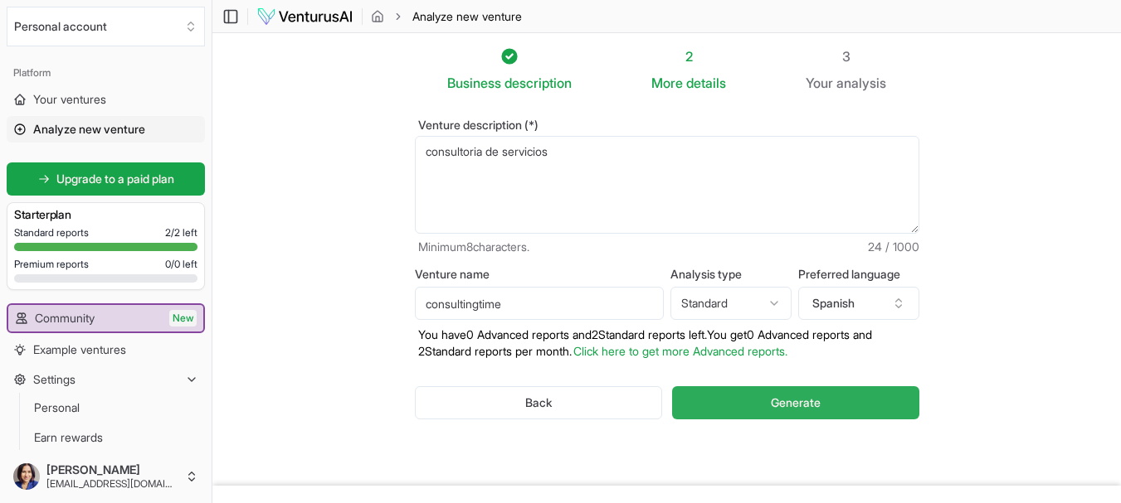
type input "consultingtime"
click at [808, 408] on span "Generate" at bounding box center [796, 403] width 50 height 17
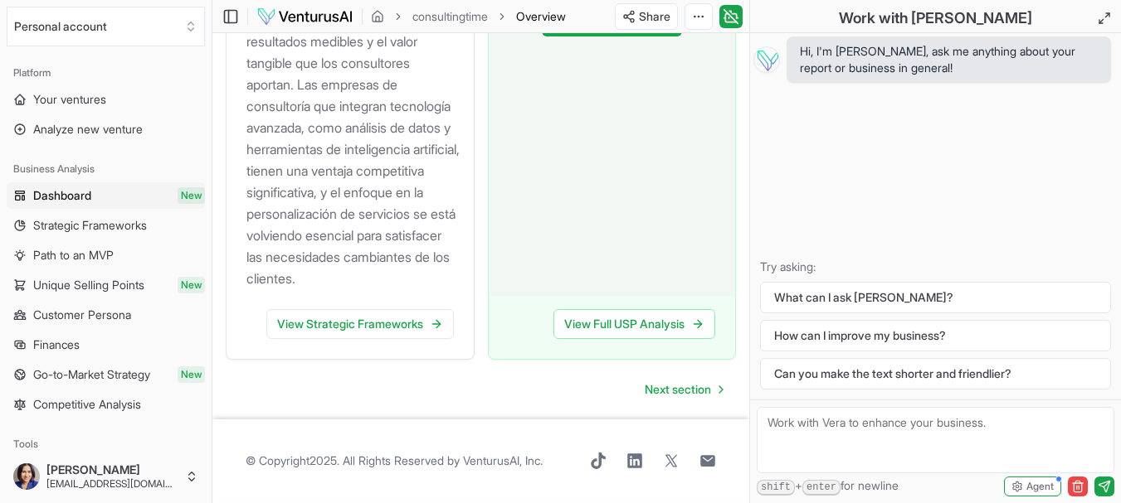
scroll to position [2329, 0]
click at [403, 328] on link "View Strategic Frameworks" at bounding box center [359, 324] width 187 height 30
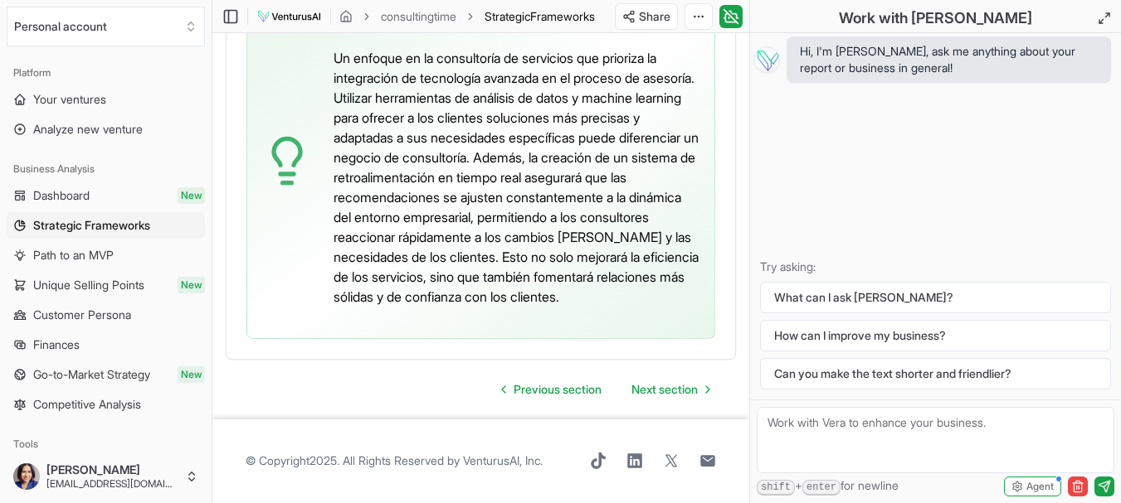
scroll to position [5304, 0]
click at [645, 386] on span "Next section" at bounding box center [664, 390] width 66 height 17
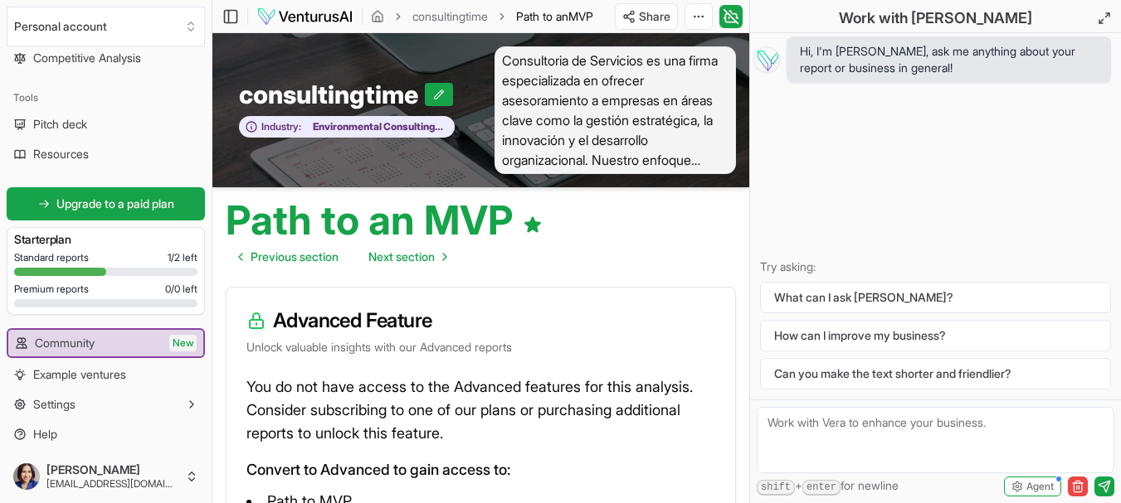
scroll to position [351, 0]
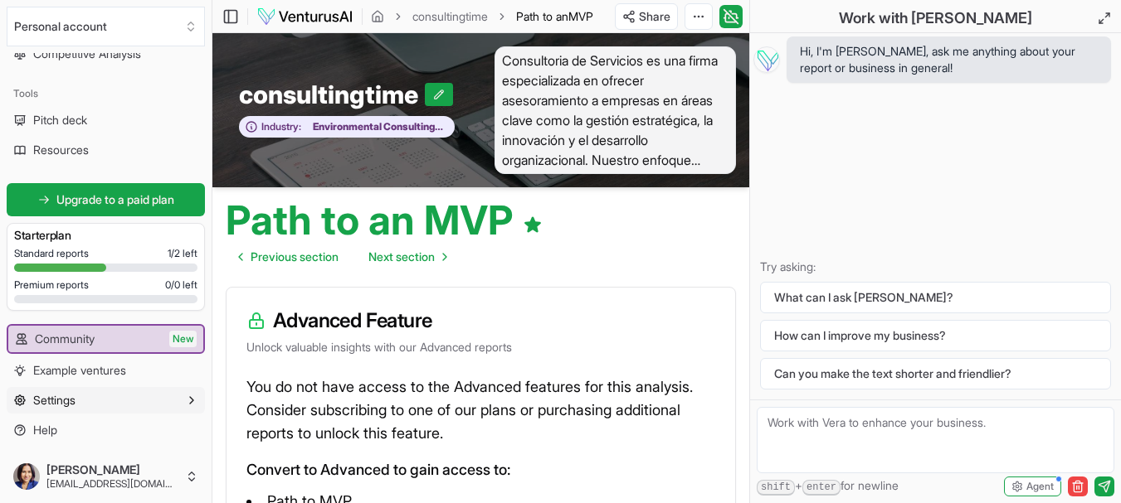
click at [134, 399] on button "Settings" at bounding box center [106, 400] width 198 height 27
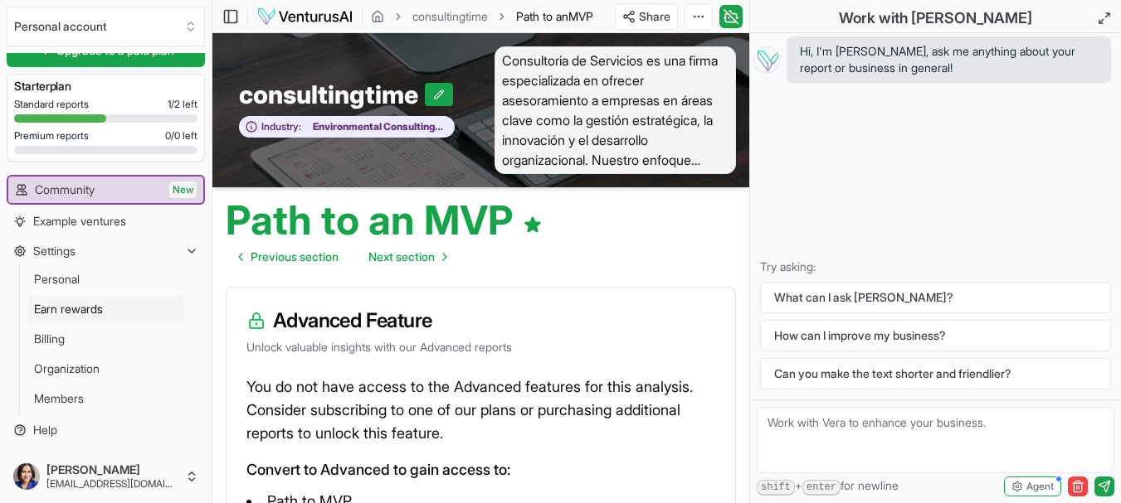
click at [144, 305] on link "Earn rewards" at bounding box center [106, 309] width 158 height 27
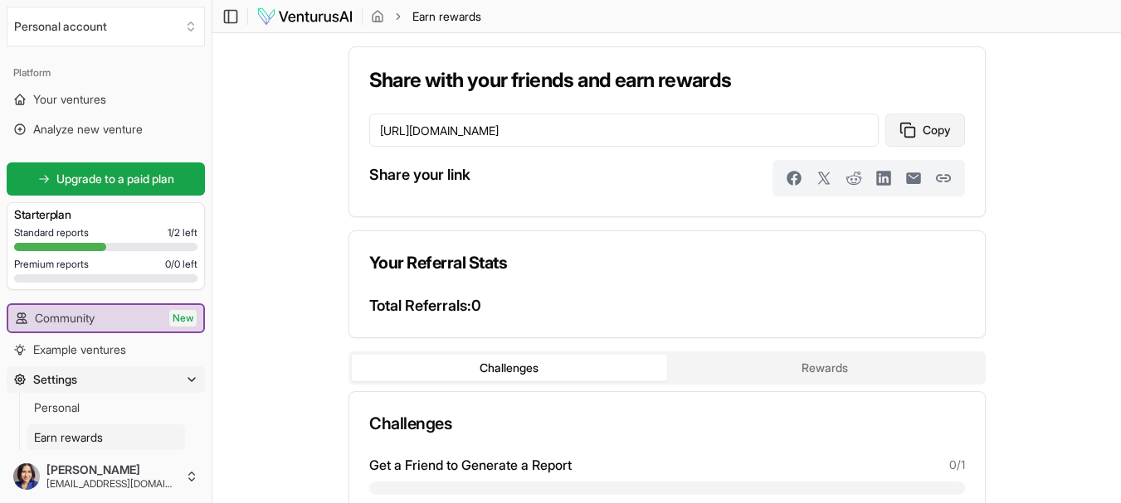
click at [912, 124] on icon at bounding box center [907, 130] width 17 height 17
click at [275, 10] on img at bounding box center [304, 17] width 97 height 20
